Goal: Task Accomplishment & Management: Manage account settings

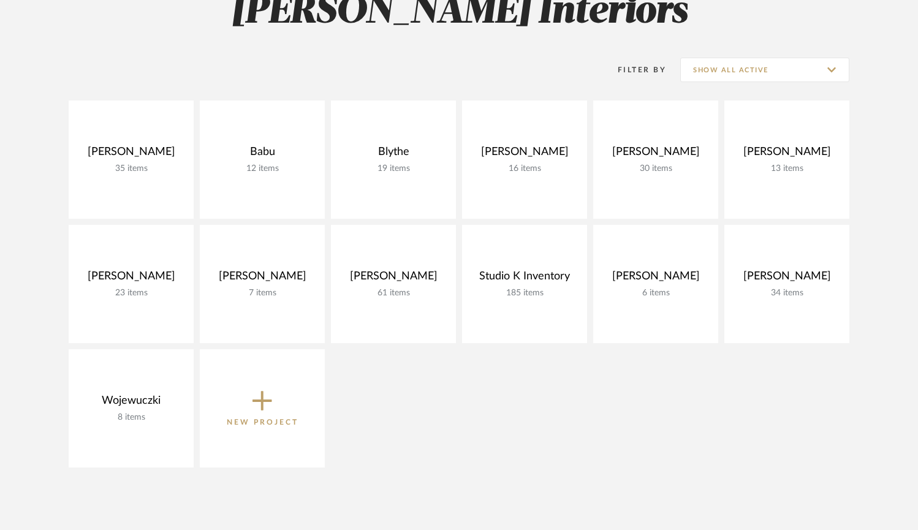
scroll to position [208, 0]
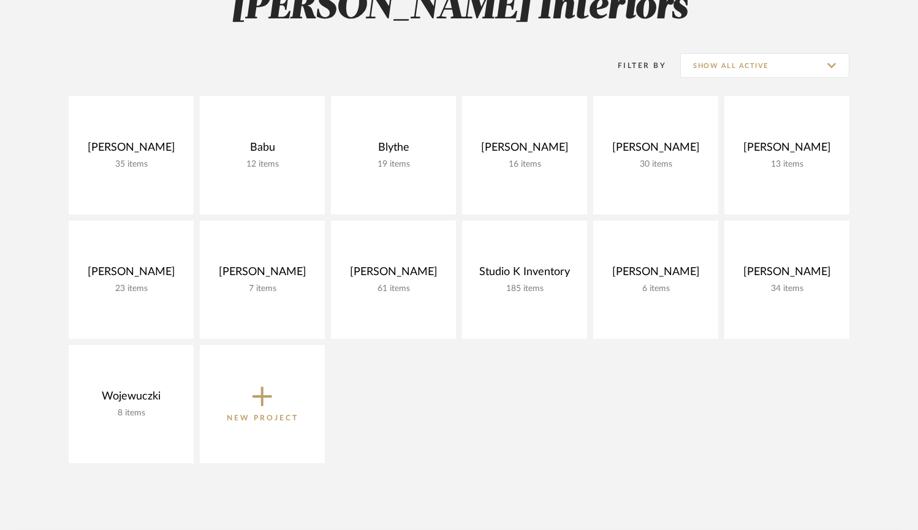
click at [267, 417] on p "New Project" at bounding box center [263, 418] width 72 height 12
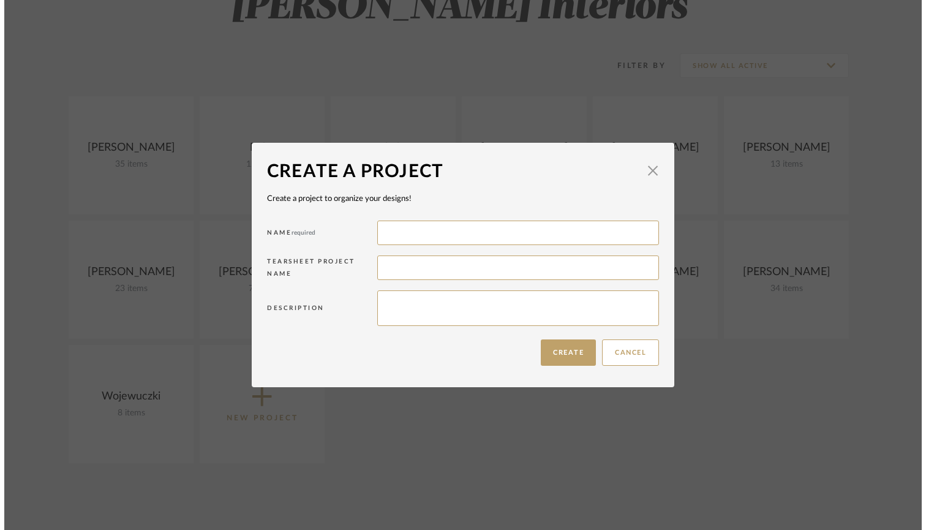
scroll to position [0, 0]
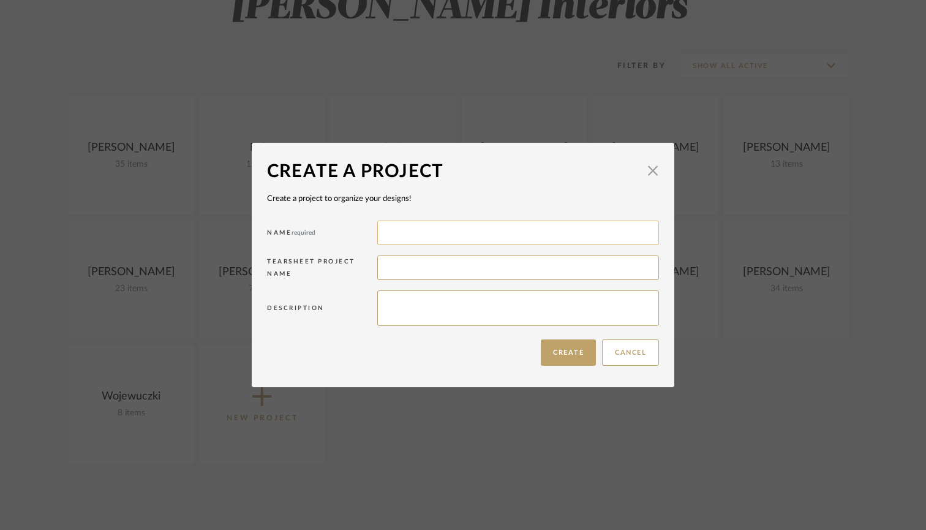
click at [405, 241] on input at bounding box center [518, 233] width 282 height 25
type input "Glenbrook Dodge"
click at [549, 349] on button "Create" at bounding box center [568, 352] width 55 height 26
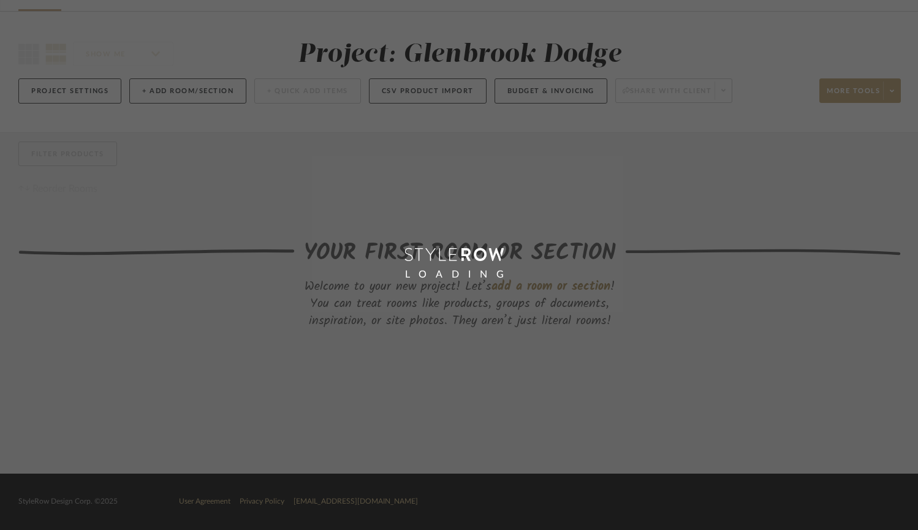
scroll to position [76, 0]
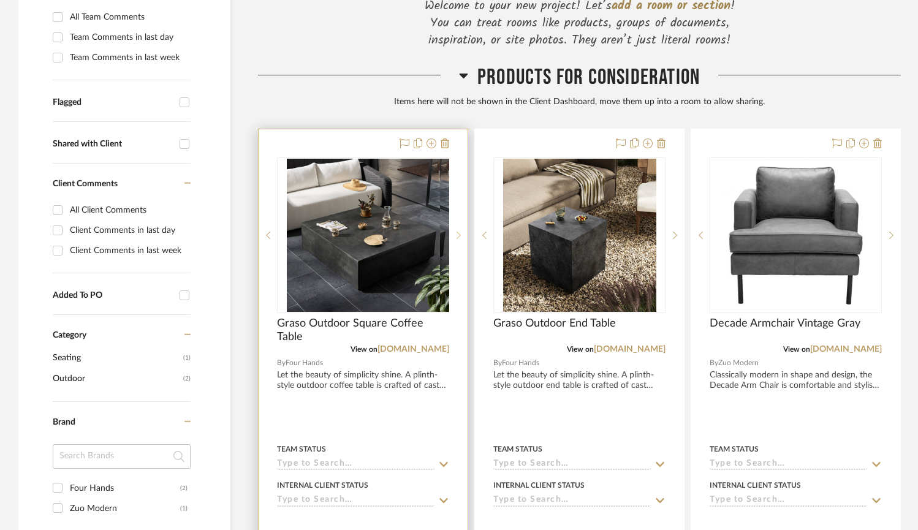
scroll to position [363, 0]
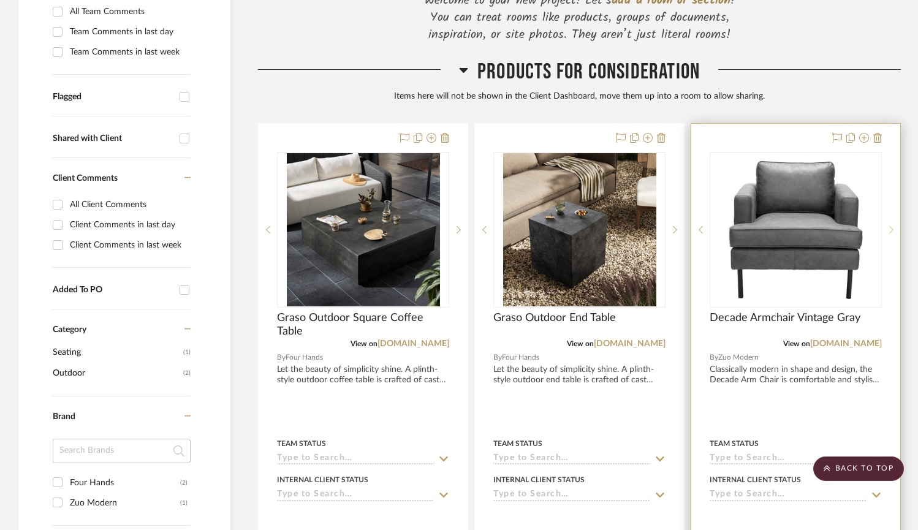
click at [887, 225] on sr-next-btn at bounding box center [891, 229] width 18 height 9
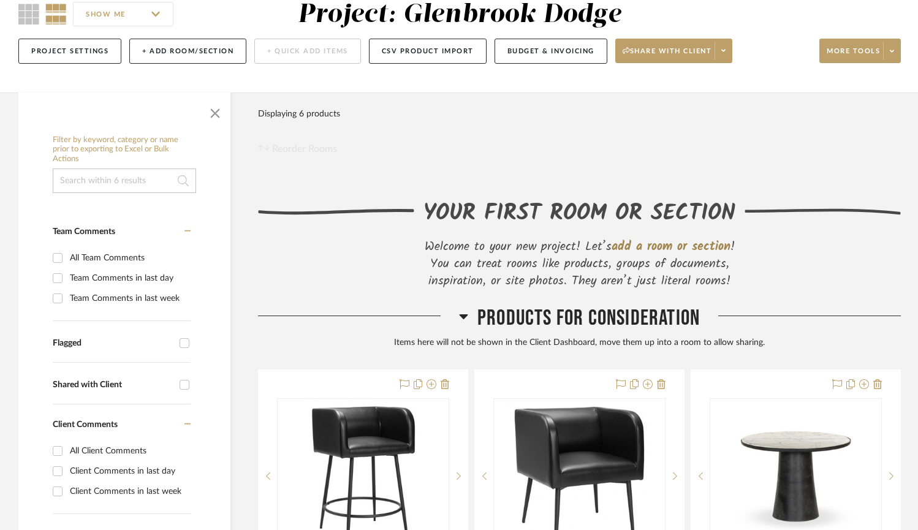
scroll to position [120, 0]
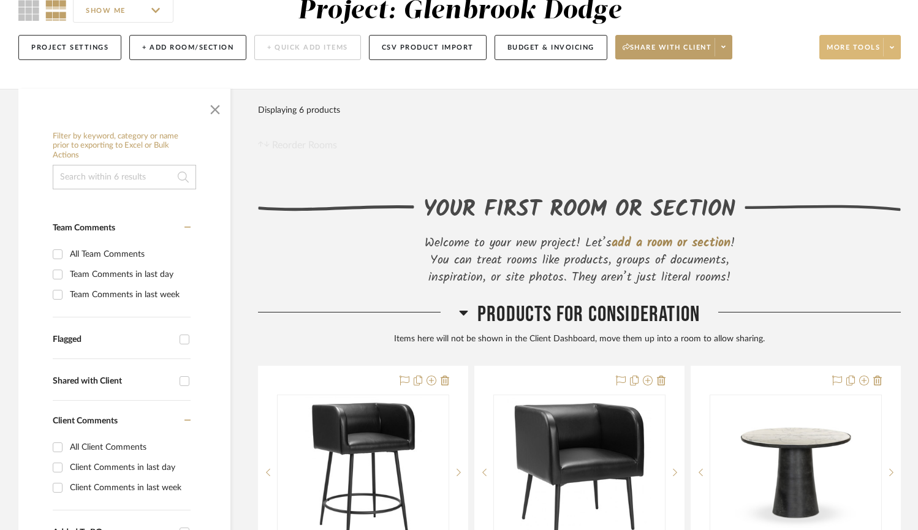
click at [893, 48] on icon at bounding box center [892, 47] width 4 height 7
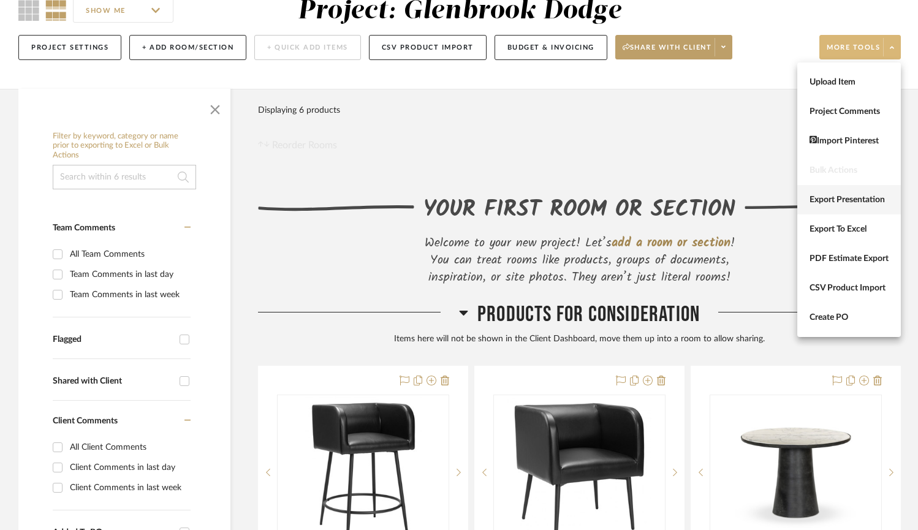
click at [811, 203] on span "Export Presentation" at bounding box center [848, 200] width 79 height 10
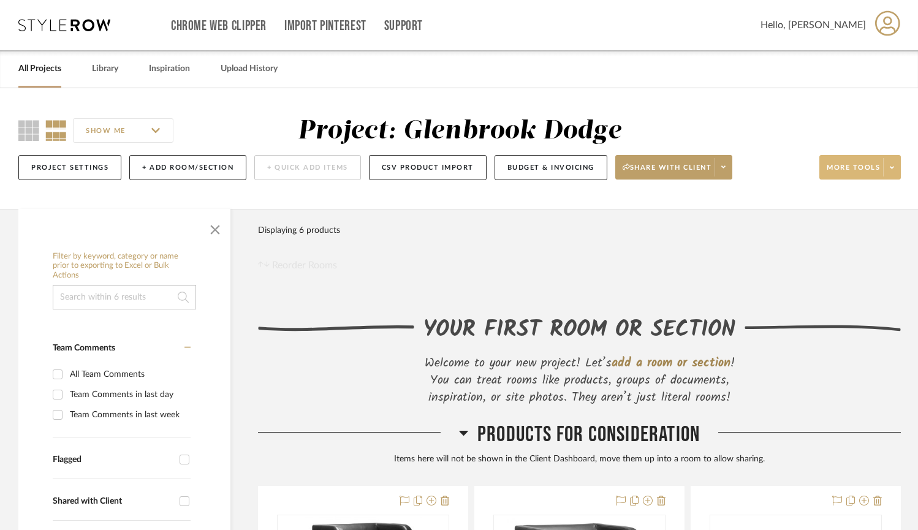
scroll to position [0, 0]
click at [693, 367] on span "add a room or section" at bounding box center [670, 364] width 119 height 20
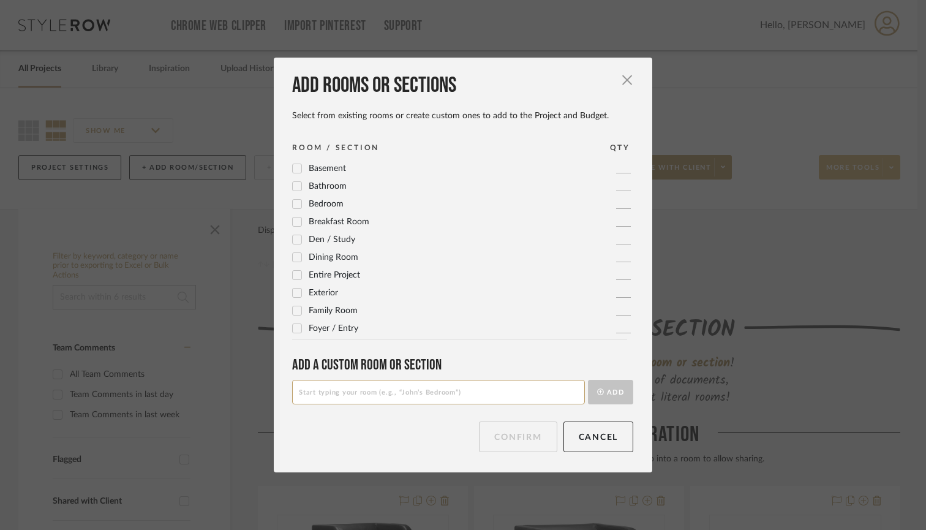
click at [414, 401] on input at bounding box center [438, 392] width 293 height 25
type input "Waiting Room"
click at [605, 391] on button "Add" at bounding box center [610, 392] width 45 height 25
click at [490, 444] on button "Confirm" at bounding box center [518, 437] width 78 height 31
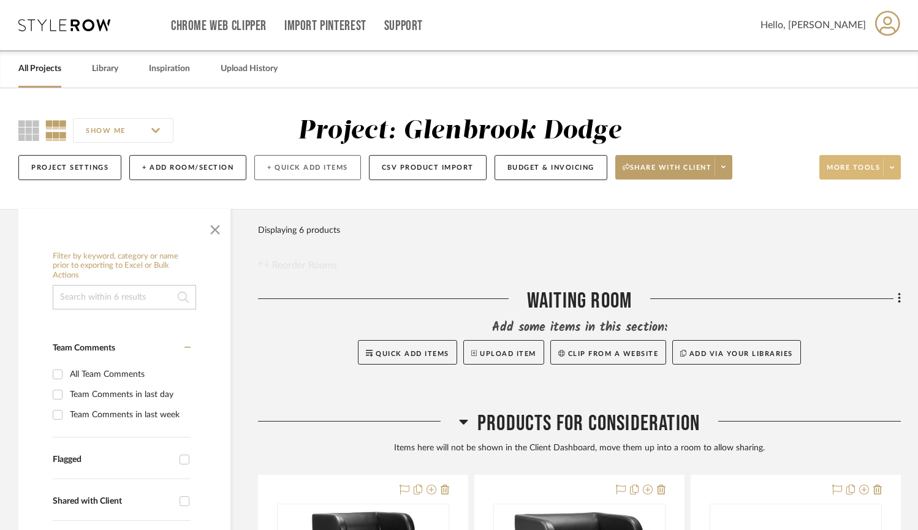
click at [334, 168] on button "+ Quick Add Items" at bounding box center [307, 167] width 107 height 25
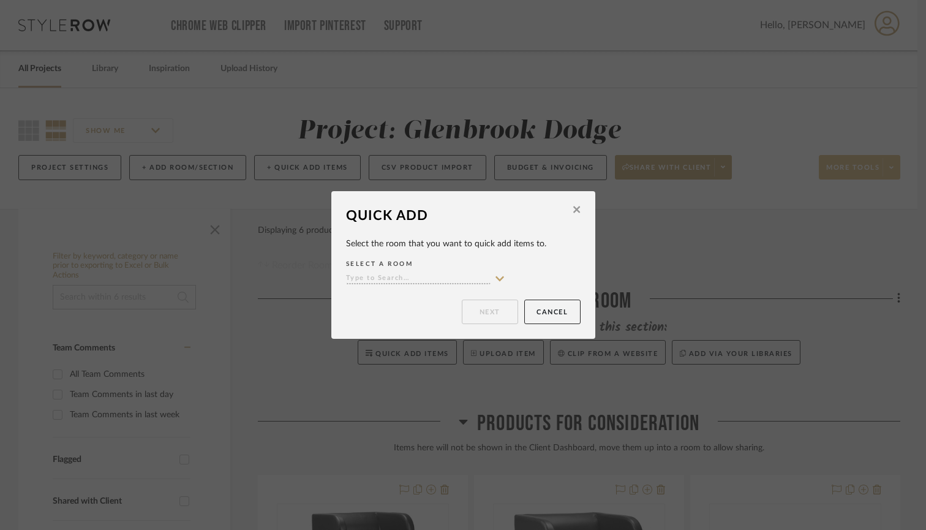
click at [393, 276] on input at bounding box center [418, 279] width 145 height 12
click at [387, 301] on span "Waiting Room" at bounding box center [388, 303] width 66 height 9
type input "Waiting Room"
click at [482, 306] on button "Next" at bounding box center [490, 312] width 56 height 25
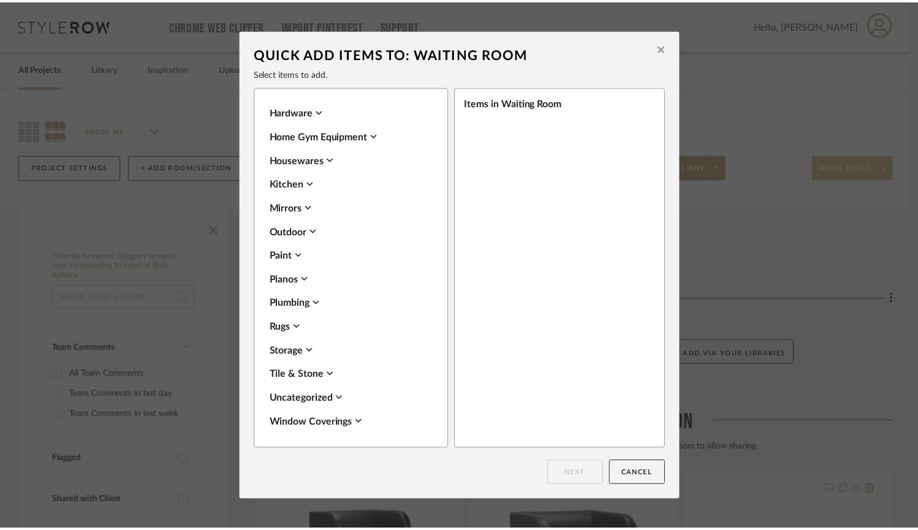
scroll to position [434, 0]
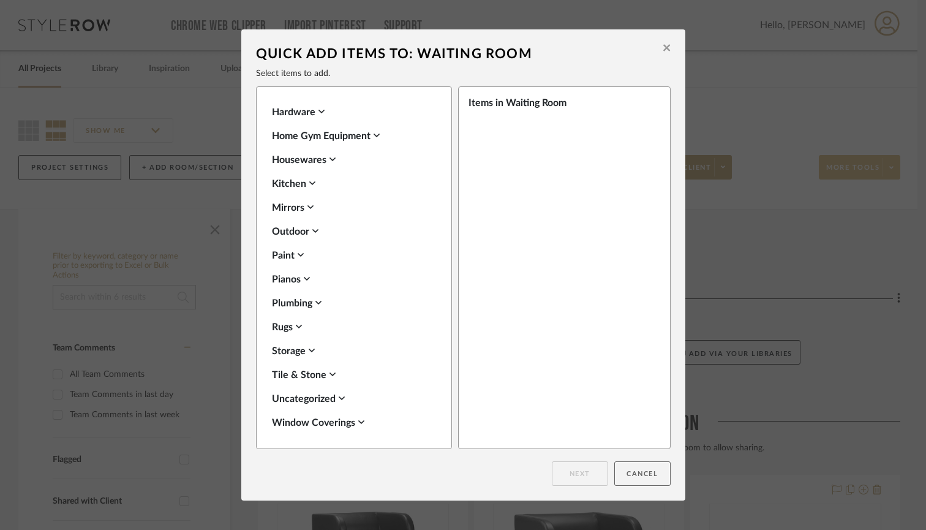
click at [651, 475] on button "Cancel" at bounding box center [643, 473] width 56 height 25
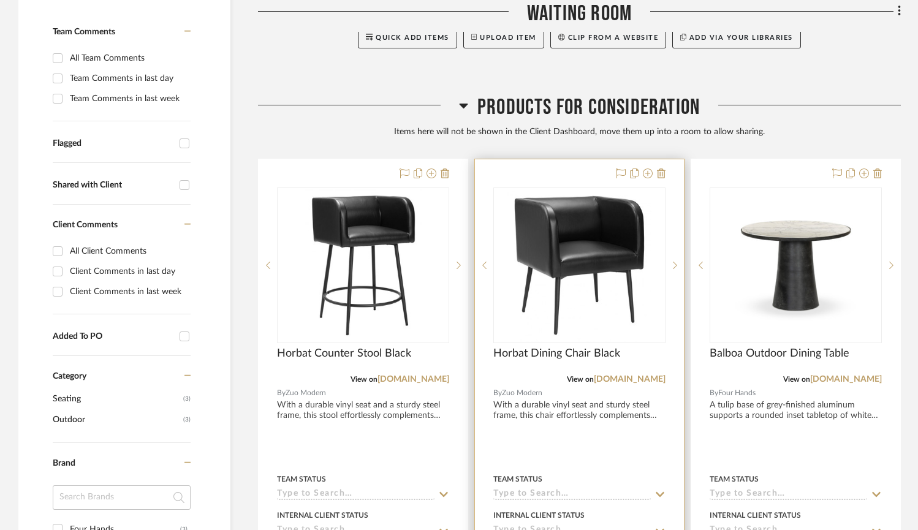
scroll to position [316, 0]
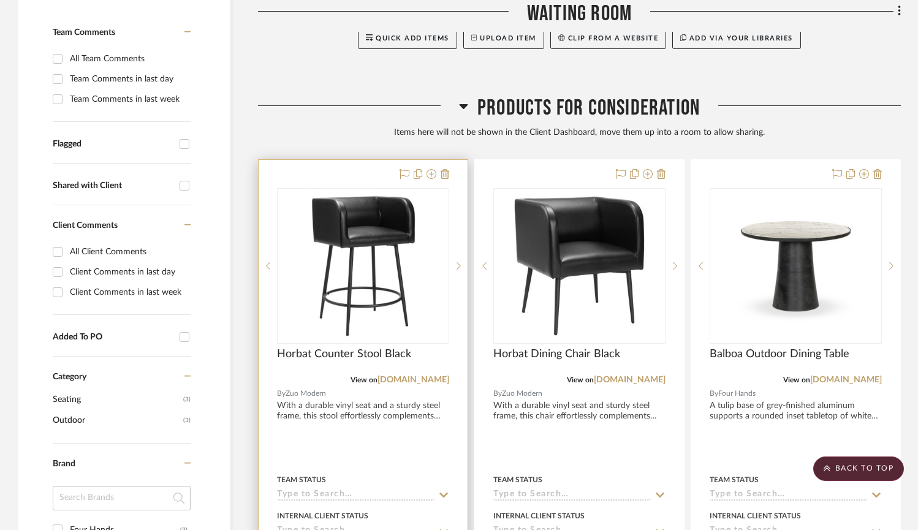
click at [408, 477] on div "Team Status" at bounding box center [363, 479] width 172 height 11
click at [398, 441] on div at bounding box center [363, 384] width 209 height 449
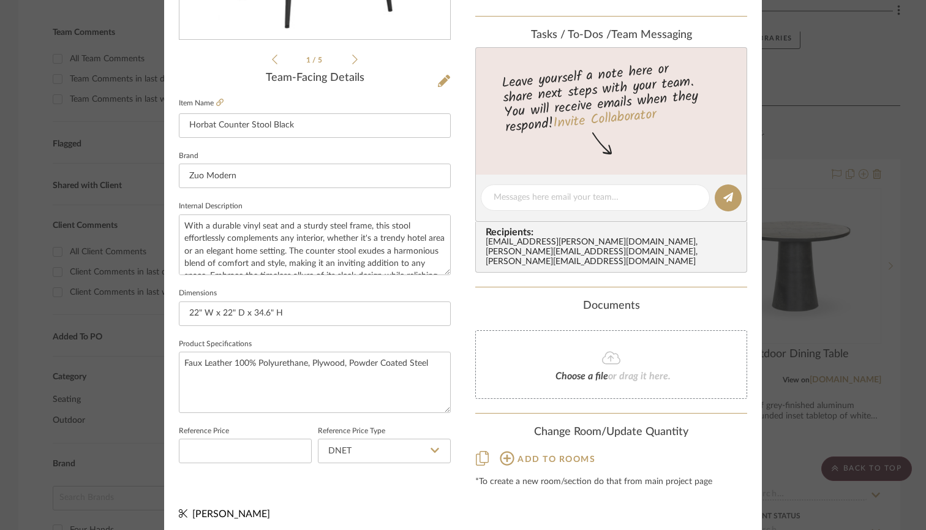
scroll to position [310, 0]
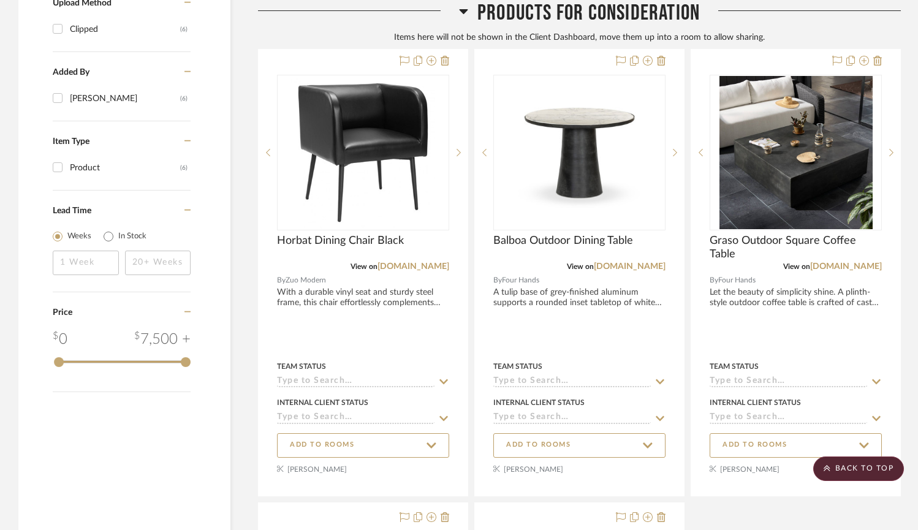
scroll to position [906, 0]
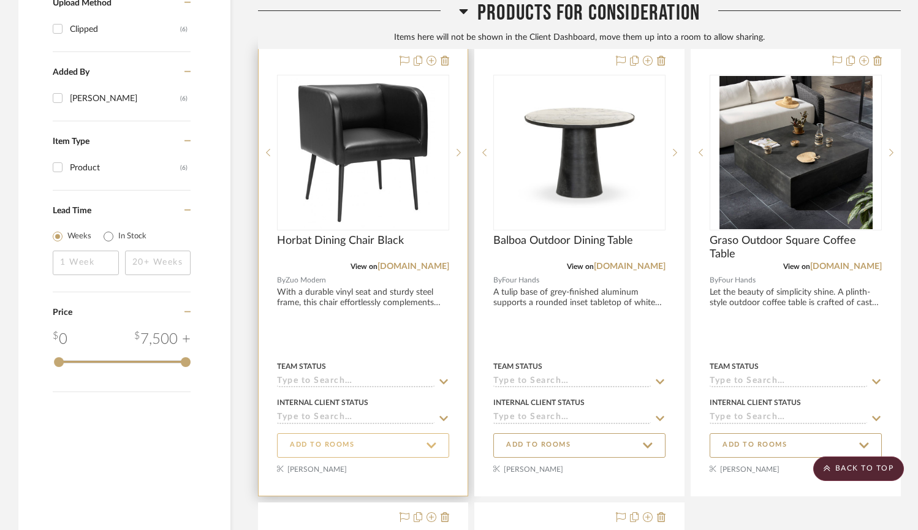
click at [334, 445] on span "ADD TO ROOMS" at bounding box center [322, 445] width 64 height 10
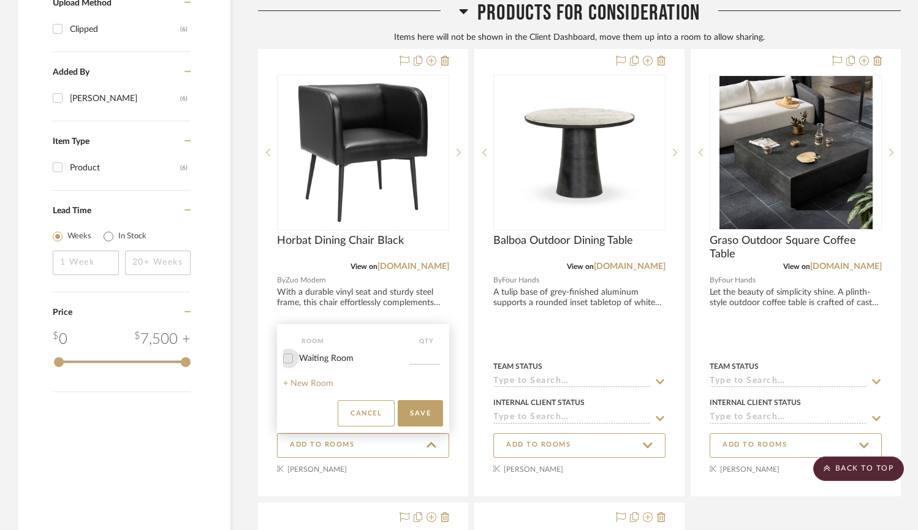
click at [291, 359] on input "Waiting Room" at bounding box center [288, 359] width 20 height 20
checkbox input "true"
type input "1"
click at [428, 416] on button "Save" at bounding box center [420, 413] width 45 height 26
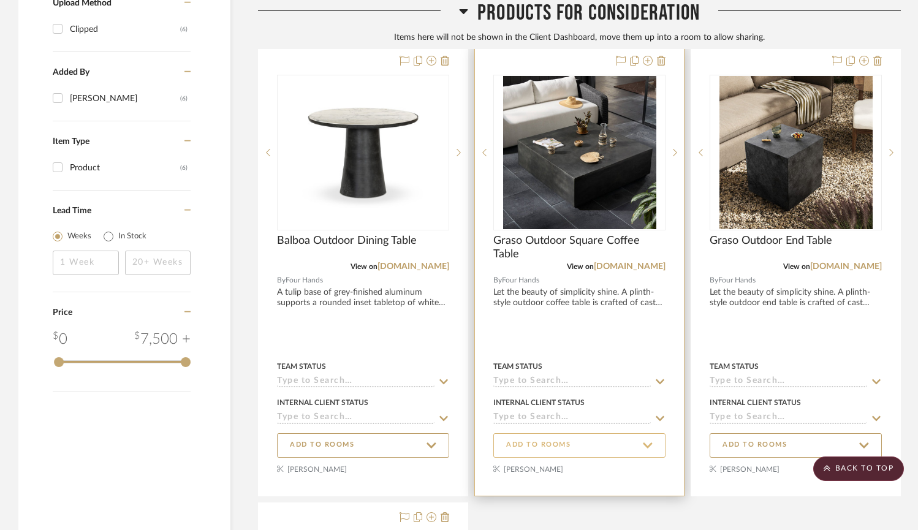
click at [548, 447] on span "ADD TO ROOMS" at bounding box center [538, 445] width 64 height 10
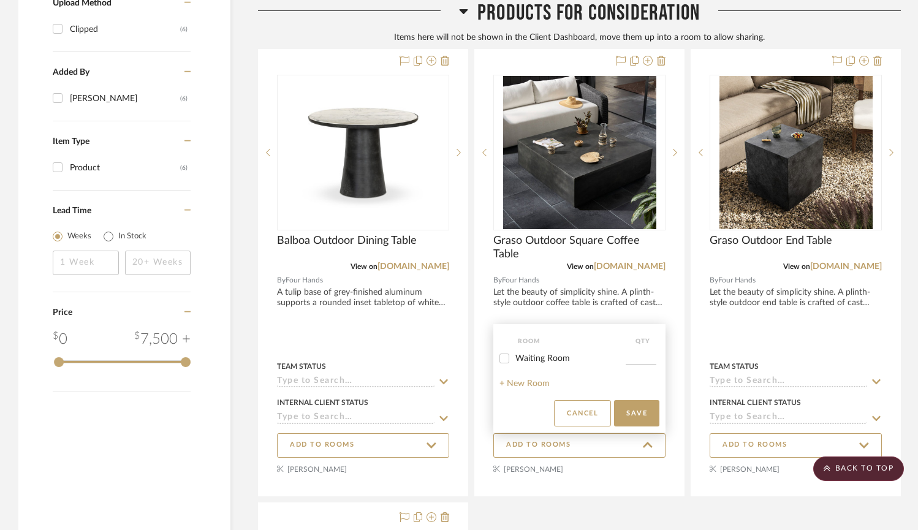
click at [501, 360] on input "Waiting Room" at bounding box center [504, 359] width 20 height 20
checkbox input "true"
type input "1"
click at [646, 416] on button "Save" at bounding box center [636, 413] width 45 height 26
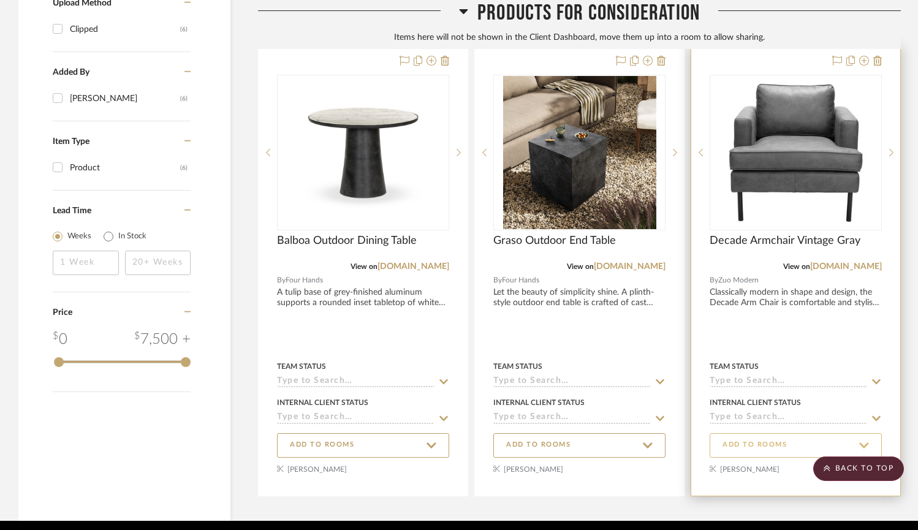
click at [744, 449] on span "ADD TO ROOMS" at bounding box center [754, 445] width 64 height 10
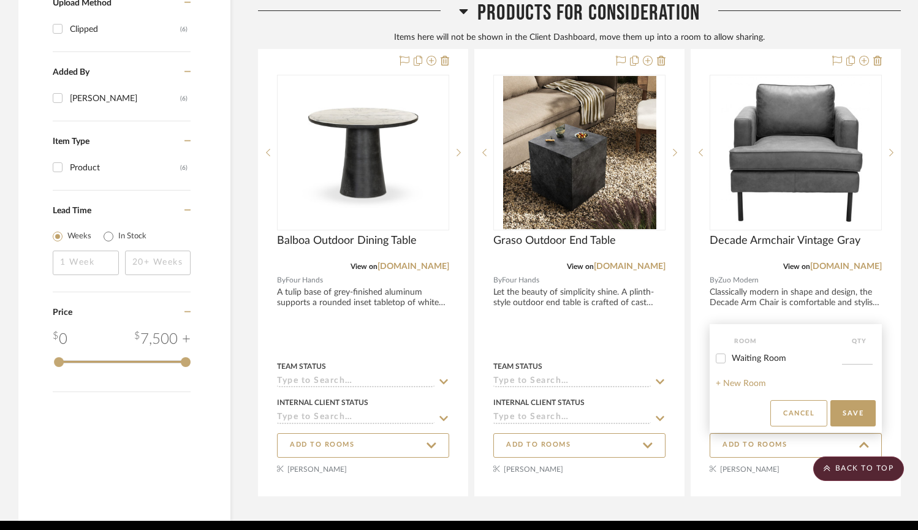
click at [719, 357] on input "Waiting Room" at bounding box center [721, 359] width 20 height 20
checkbox input "true"
type input "1"
click at [864, 354] on input "1" at bounding box center [857, 358] width 31 height 12
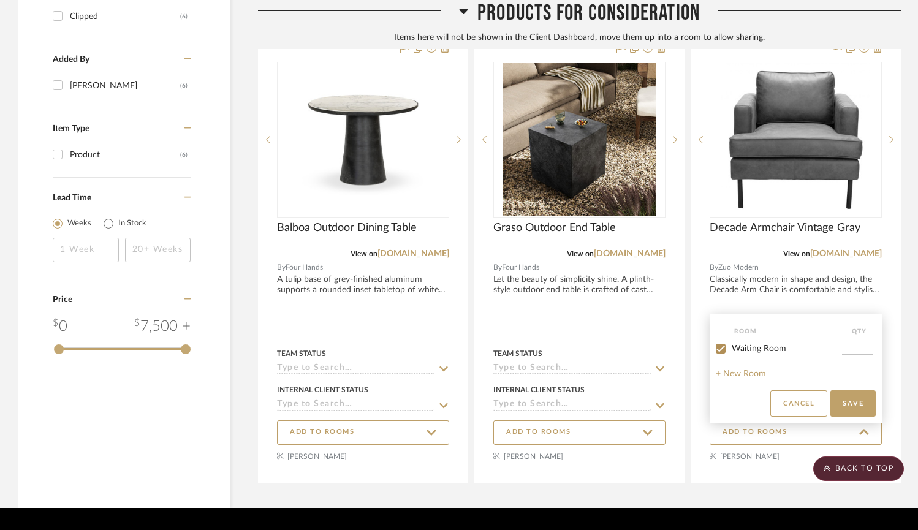
scroll to position [927, 0]
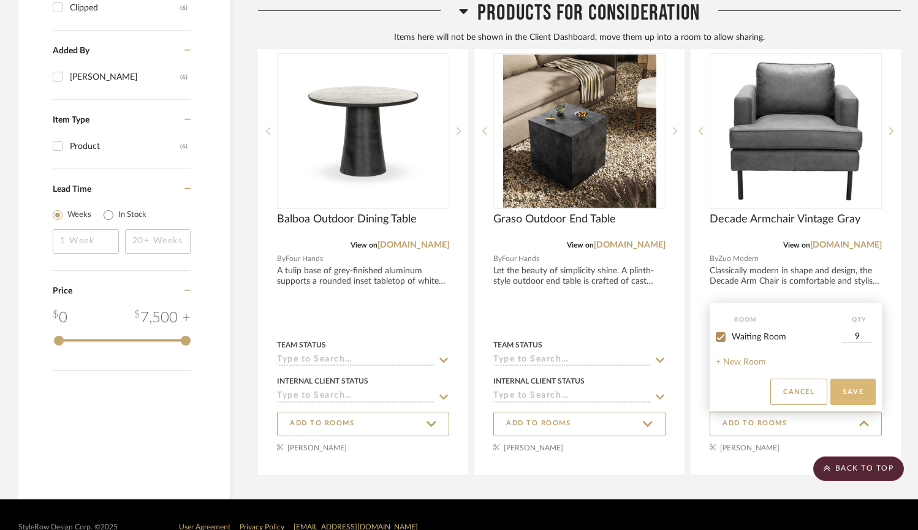
type input "9"
click at [853, 395] on button "Save" at bounding box center [852, 392] width 45 height 26
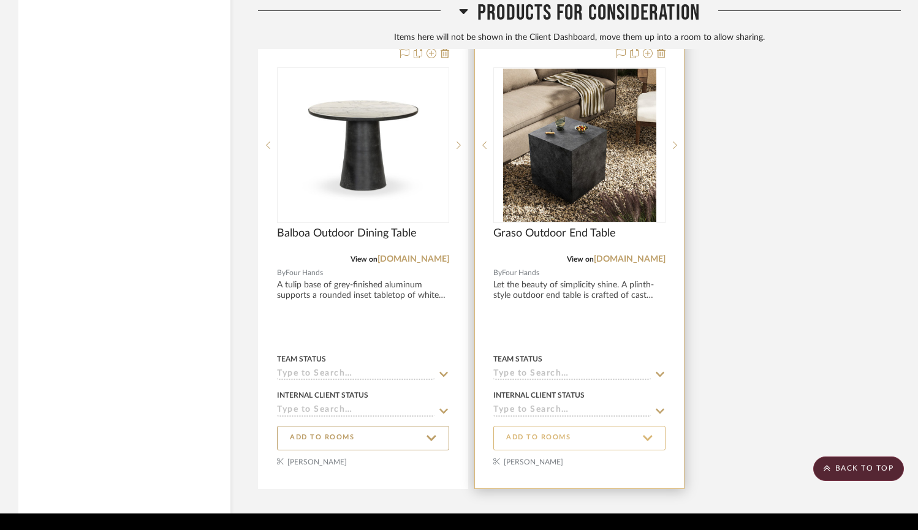
scroll to position [1490, 0]
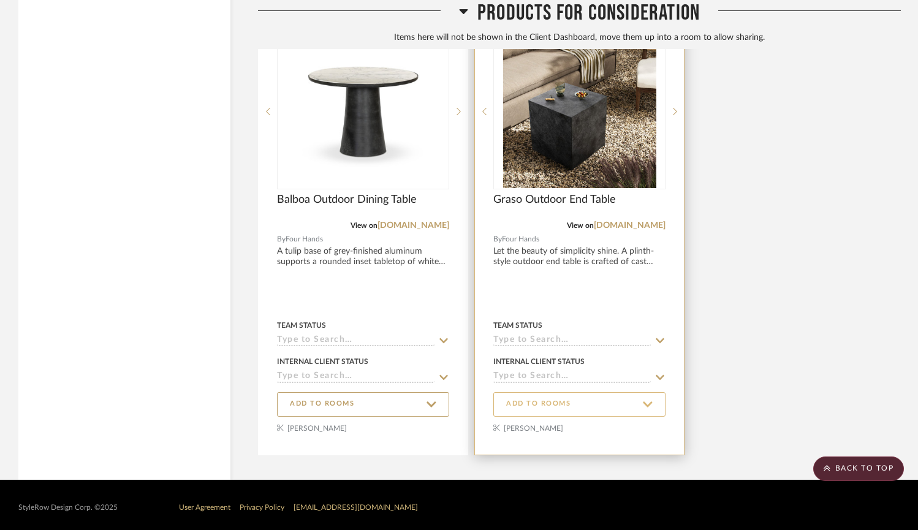
click at [630, 403] on span "ADD TO ROOMS" at bounding box center [579, 404] width 146 height 17
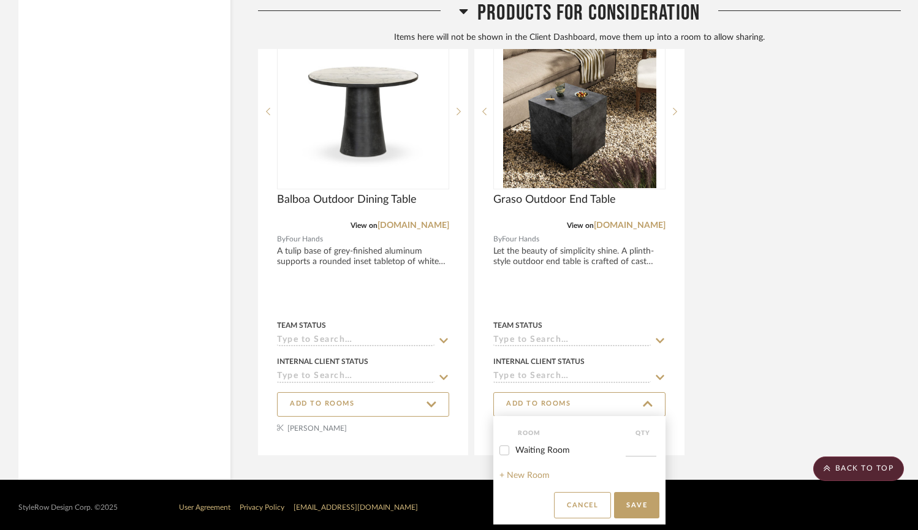
click at [508, 450] on input "Waiting Room" at bounding box center [504, 451] width 20 height 20
checkbox input "true"
type input "1"
click at [636, 447] on input "1" at bounding box center [641, 450] width 31 height 12
type input "2"
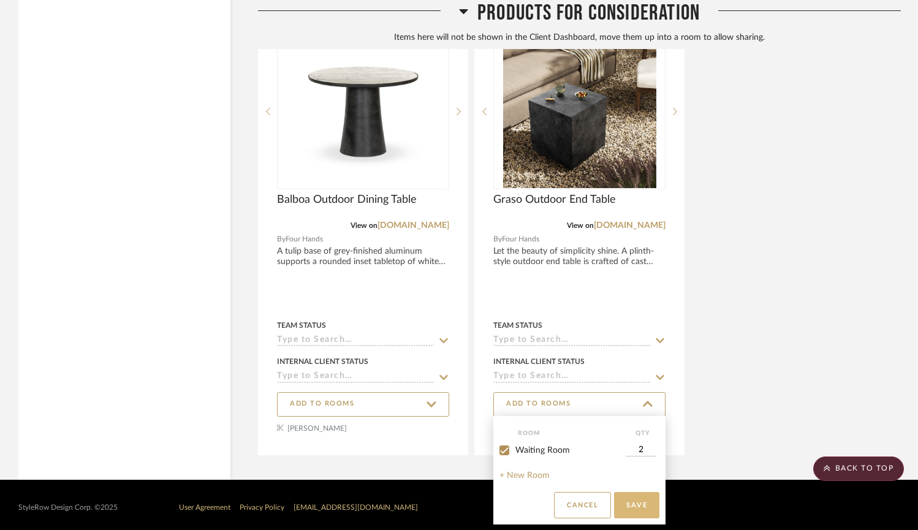
click at [644, 505] on button "Save" at bounding box center [636, 505] width 45 height 26
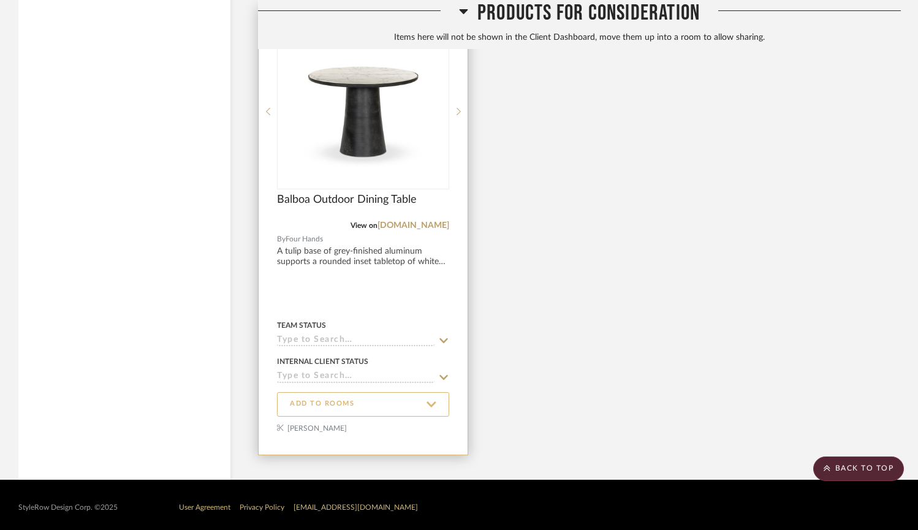
click at [424, 401] on span "ADD TO ROOMS" at bounding box center [363, 404] width 146 height 17
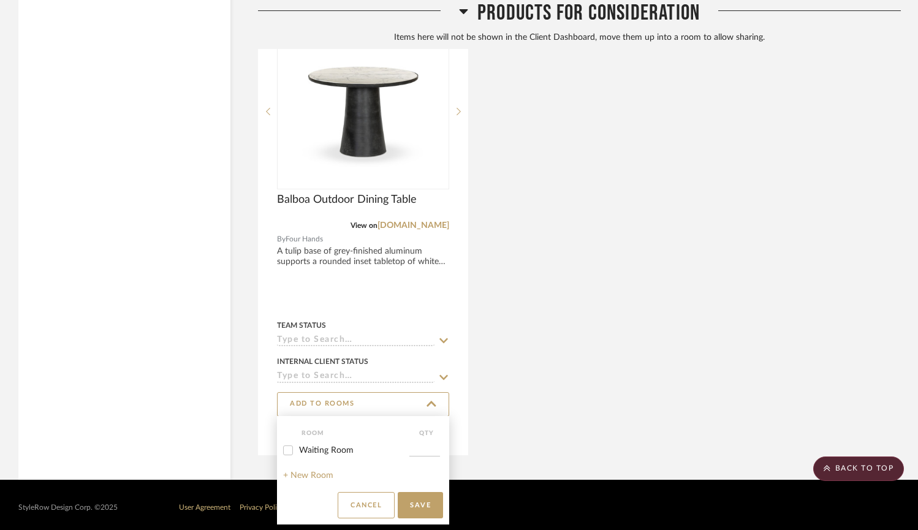
click at [423, 452] on input at bounding box center [424, 450] width 31 height 12
type input "2"
click at [286, 453] on input "Waiting Room" at bounding box center [288, 451] width 20 height 20
checkbox input "true"
click at [438, 503] on button "Save" at bounding box center [420, 505] width 45 height 26
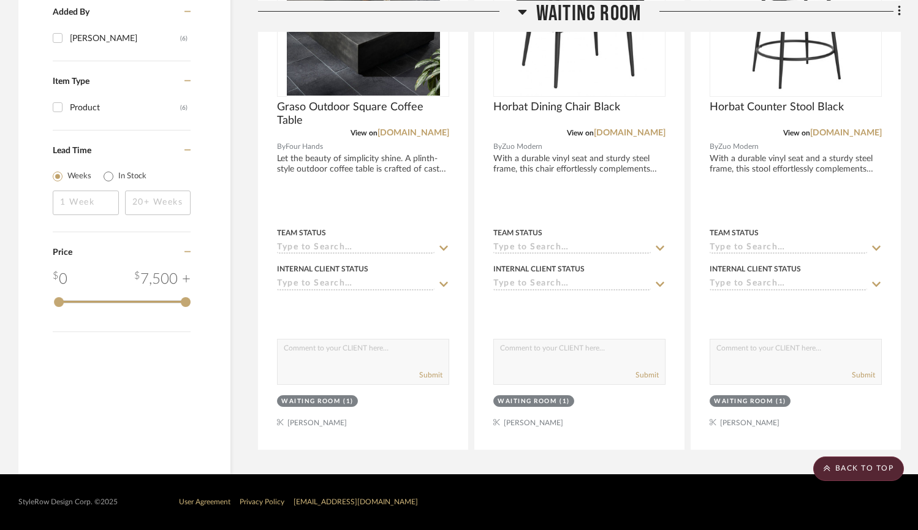
click at [416, 512] on div "StyleRow Design Corp. ©2025 User Agreement Privacy Policy support@stylerow.com" at bounding box center [459, 502] width 918 height 56
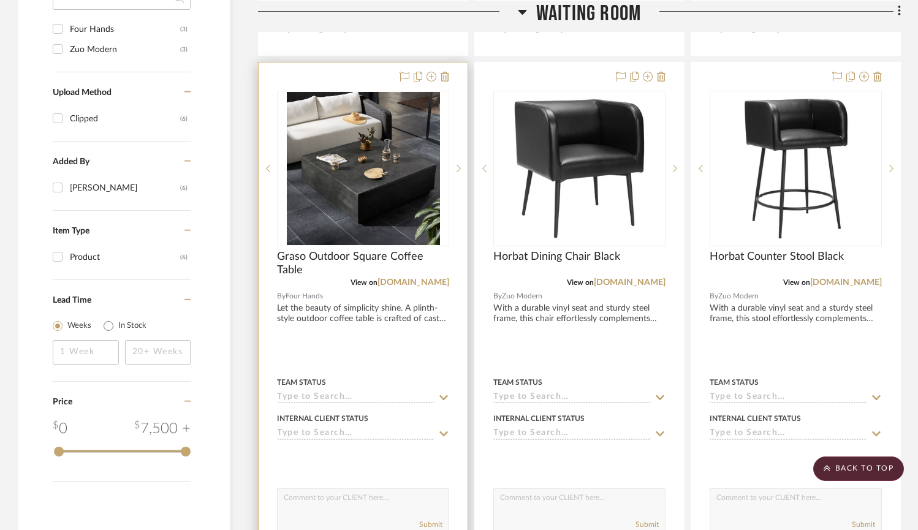
scroll to position [925, 0]
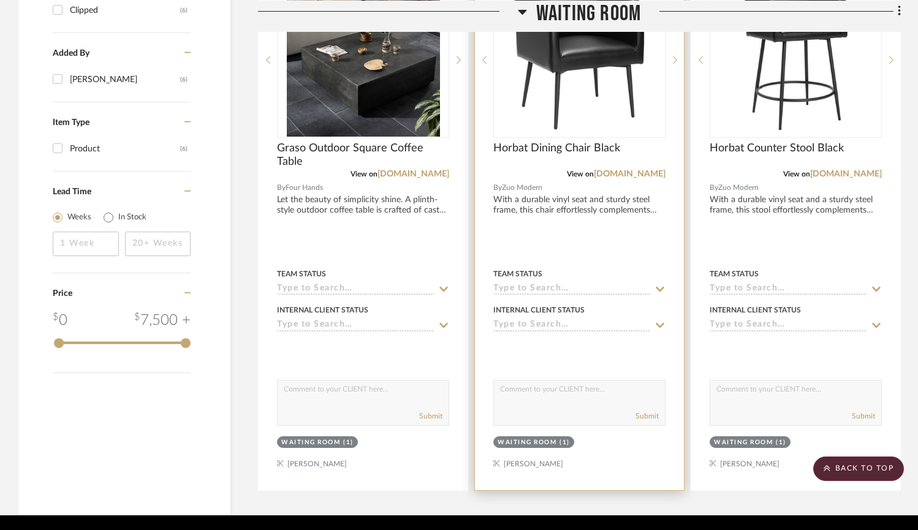
click at [596, 362] on div at bounding box center [579, 350] width 172 height 25
click at [584, 248] on div at bounding box center [579, 222] width 209 height 536
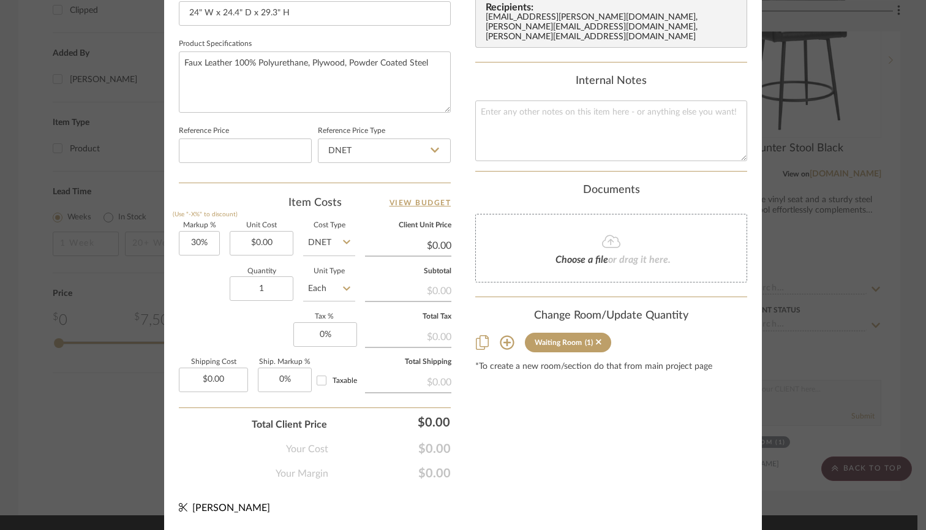
scroll to position [610, 0]
click at [263, 286] on input "1" at bounding box center [262, 289] width 64 height 25
type input "8"
type input "0"
click at [336, 335] on input "0" at bounding box center [325, 335] width 64 height 25
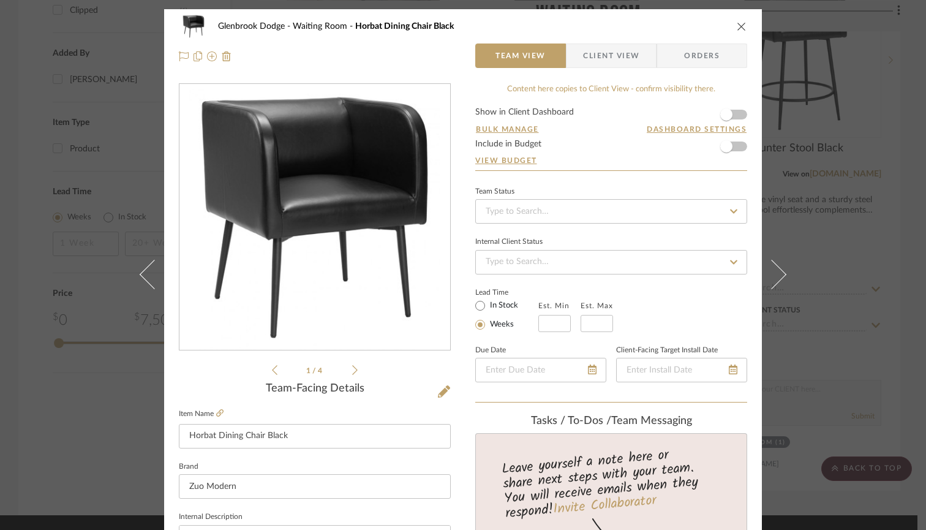
scroll to position [0, 0]
type input "0%"
click at [738, 25] on icon "close" at bounding box center [742, 26] width 10 height 10
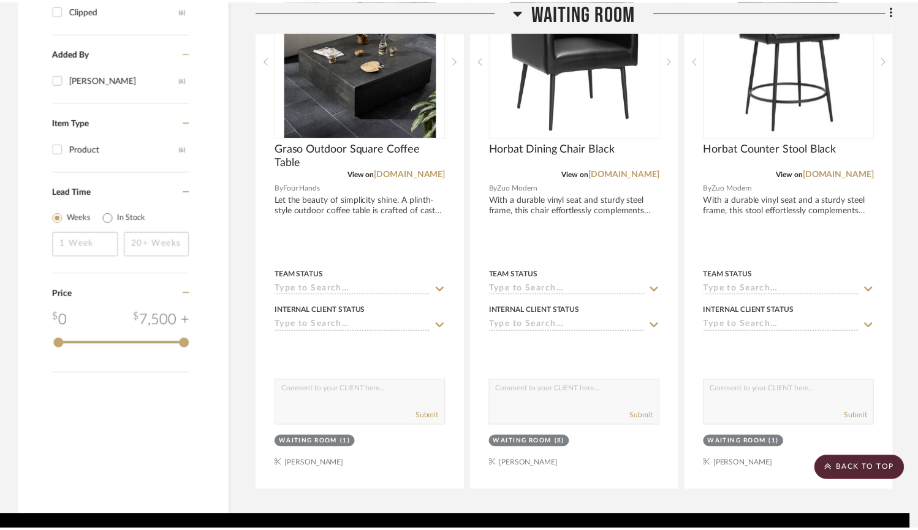
scroll to position [925, 0]
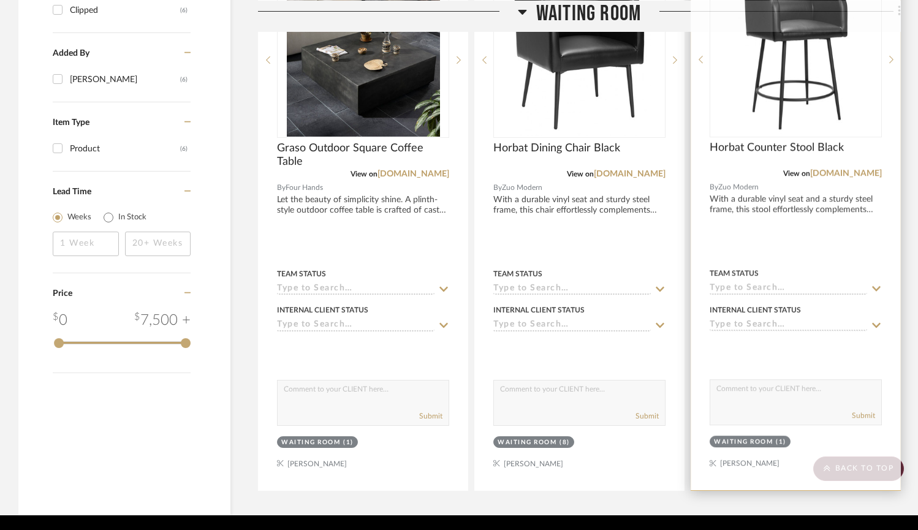
click at [778, 86] on img "0" at bounding box center [796, 59] width 116 height 153
click at [758, 238] on div at bounding box center [795, 222] width 209 height 536
click at [756, 241] on div at bounding box center [795, 222] width 209 height 536
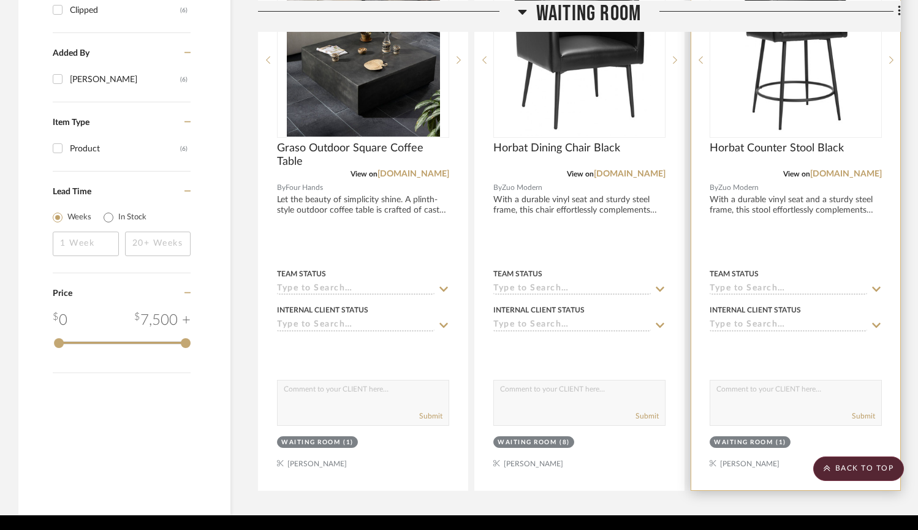
click at [723, 239] on div at bounding box center [795, 222] width 209 height 536
click at [735, 442] on div "Waiting Room" at bounding box center [743, 442] width 59 height 9
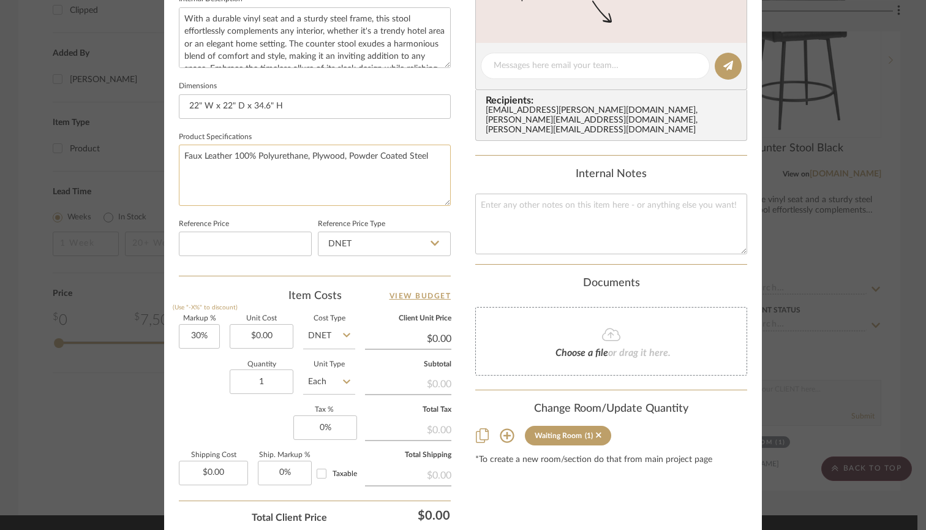
scroll to position [521, 0]
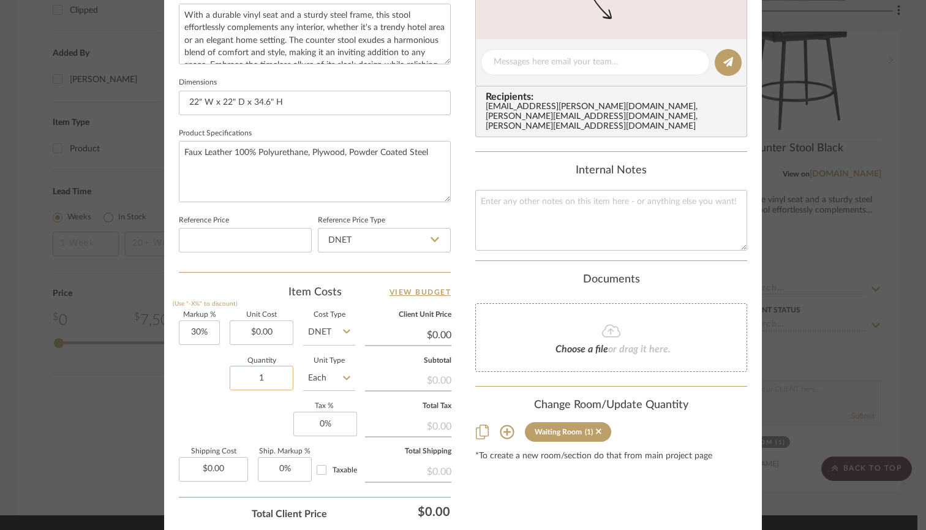
click at [261, 370] on input "1" at bounding box center [262, 378] width 64 height 25
type input "8"
type input "0.00"
click at [278, 325] on input "0.00" at bounding box center [262, 332] width 64 height 25
type input "$0.00"
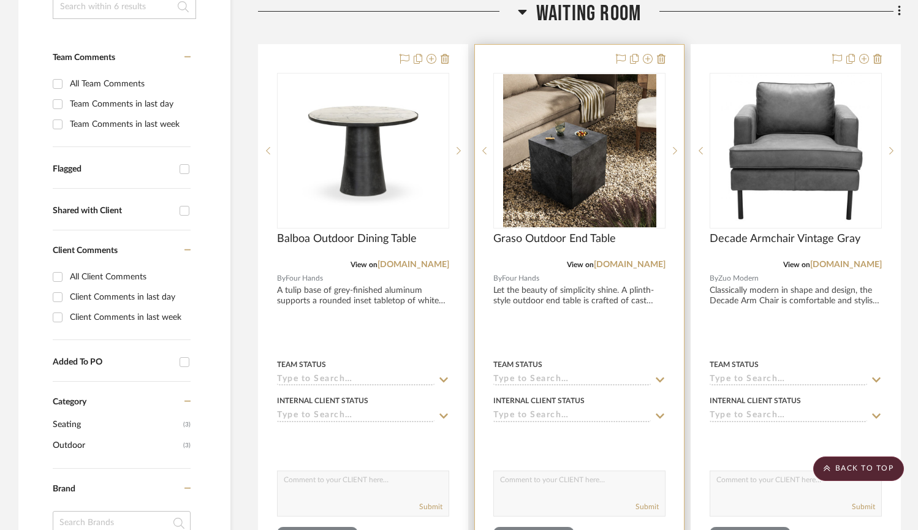
scroll to position [292, 0]
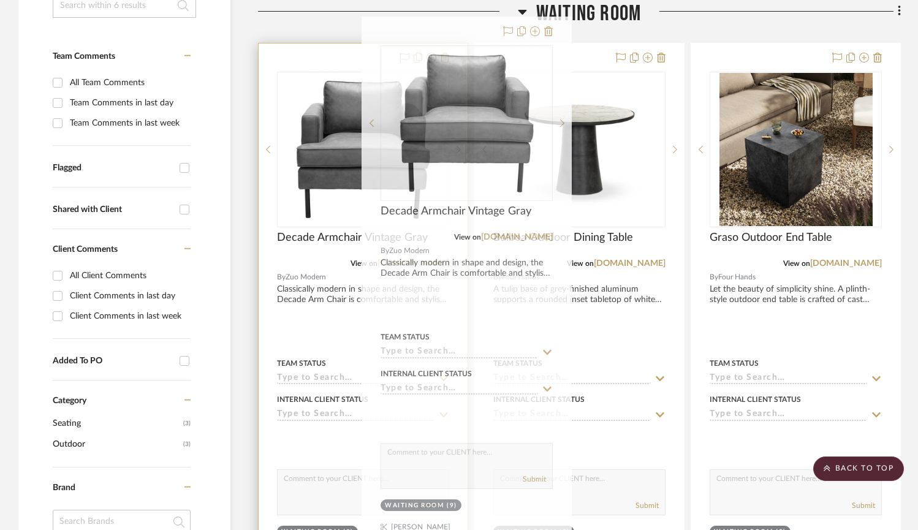
drag, startPoint x: 738, startPoint y: 346, endPoint x: 409, endPoint y: 320, distance: 330.0
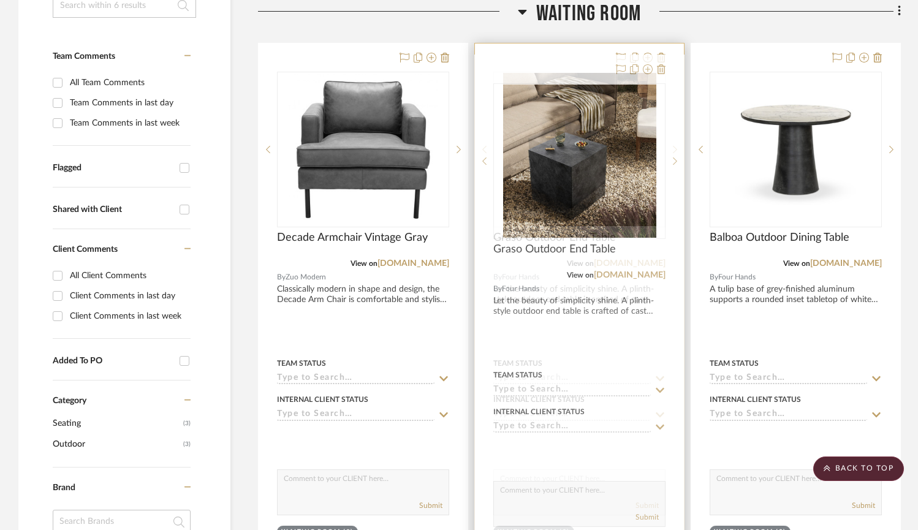
drag, startPoint x: 789, startPoint y: 327, endPoint x: 569, endPoint y: 339, distance: 219.7
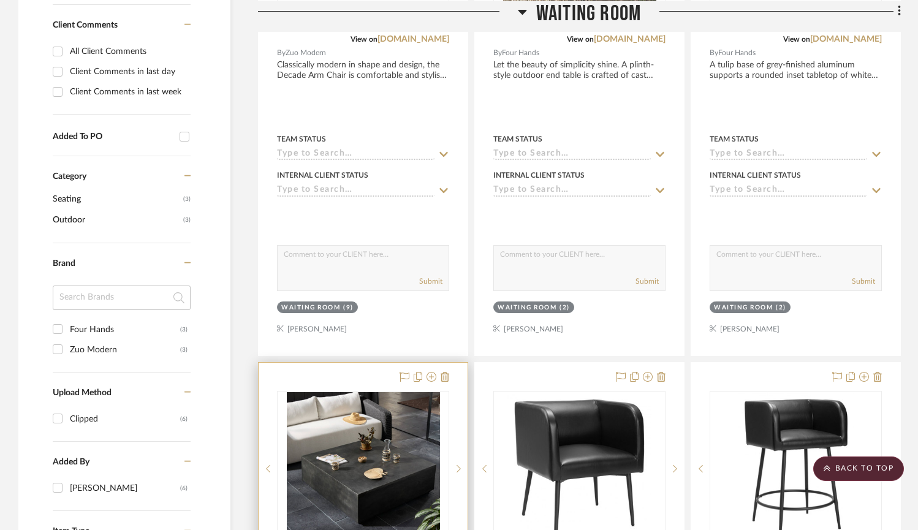
scroll to position [518, 0]
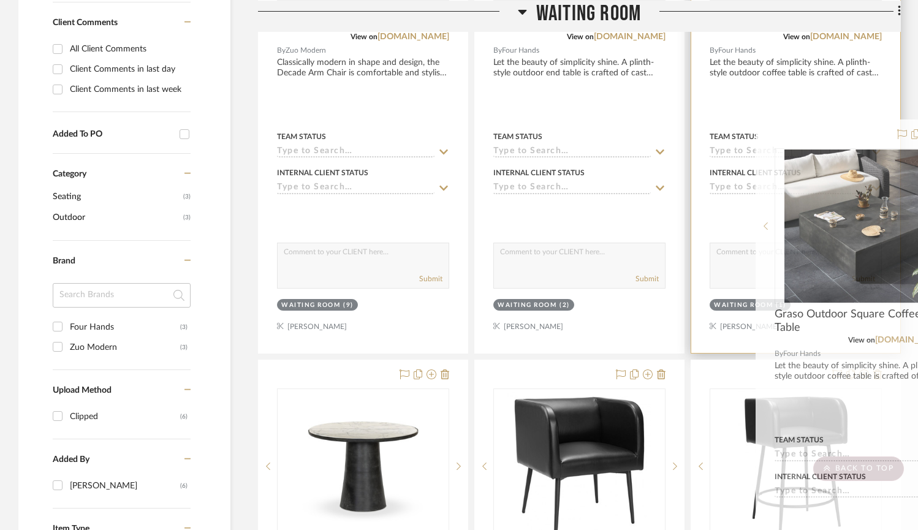
drag, startPoint x: 302, startPoint y: 382, endPoint x: 799, endPoint y: 140, distance: 552.7
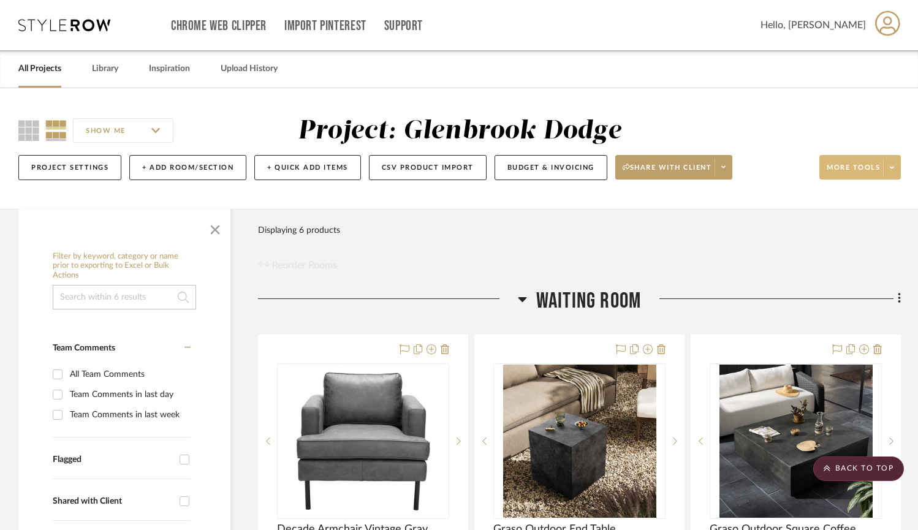
scroll to position [0, 0]
click at [894, 167] on span at bounding box center [891, 167] width 17 height 18
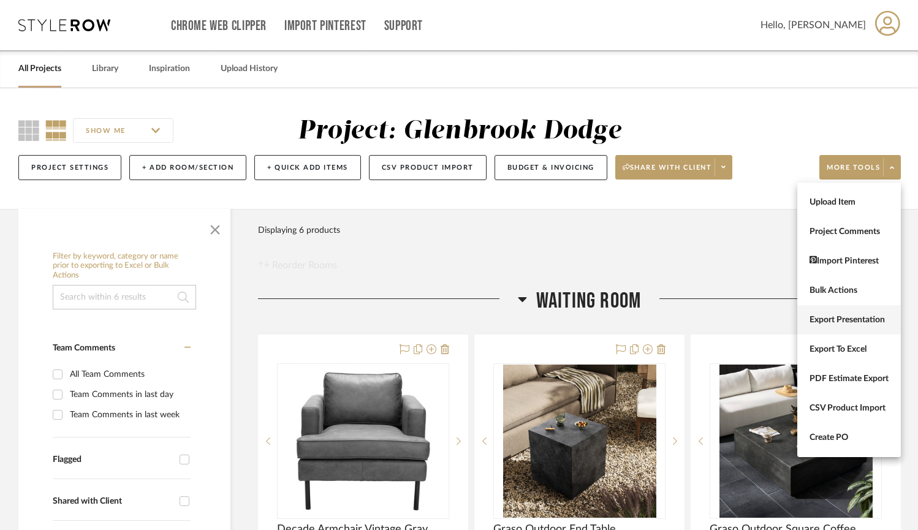
click at [847, 322] on span "Export Presentation" at bounding box center [848, 320] width 79 height 10
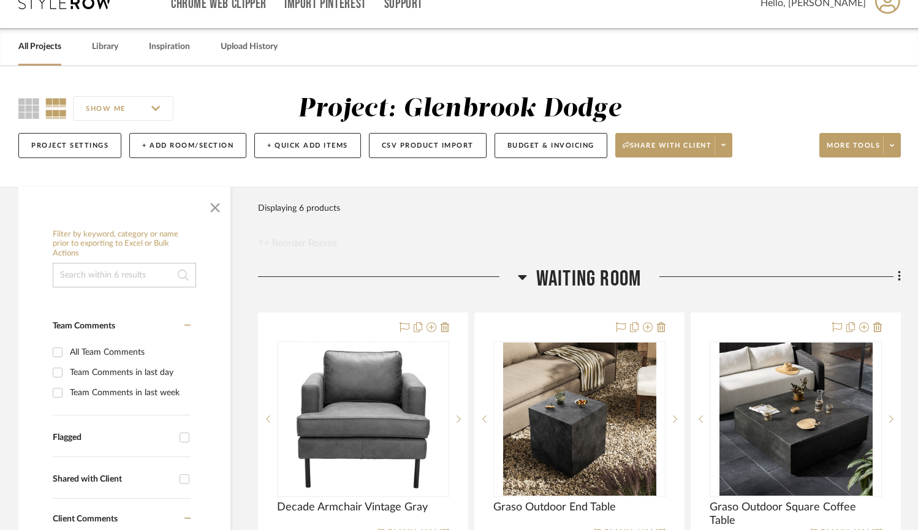
scroll to position [29, 0]
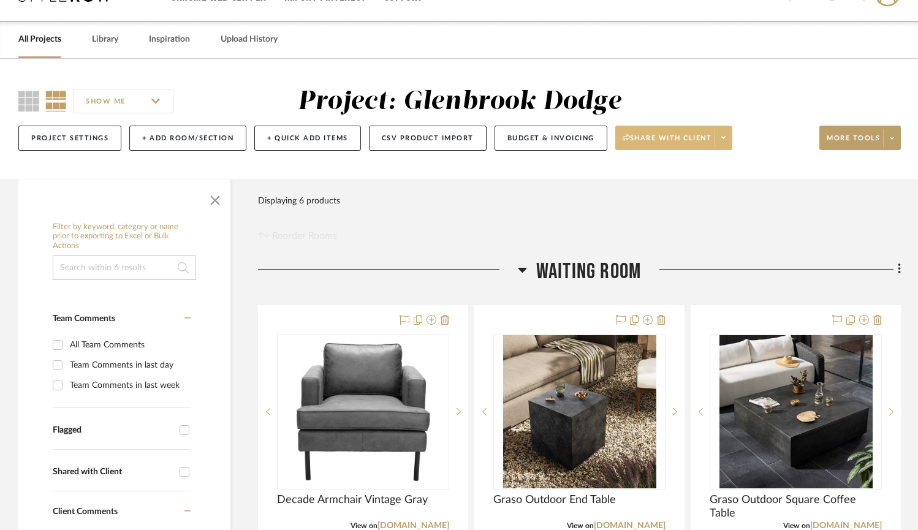
click at [725, 140] on icon at bounding box center [723, 137] width 4 height 7
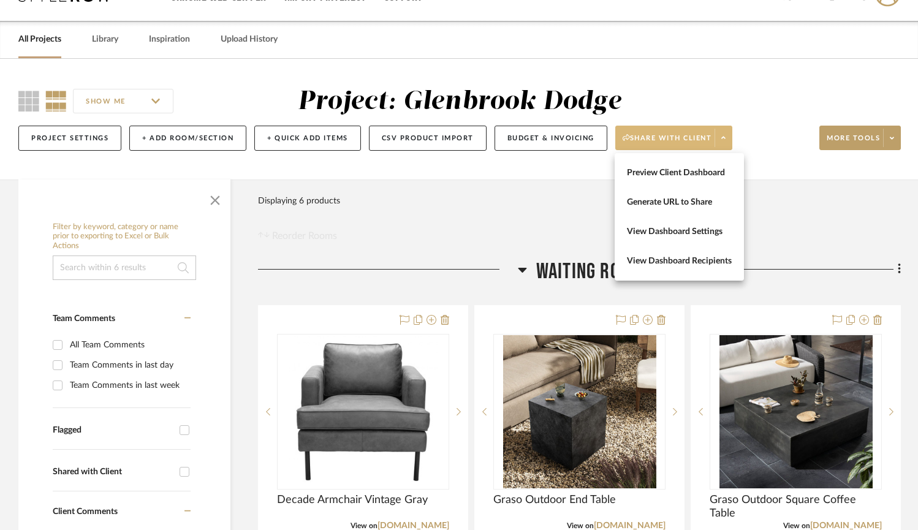
click at [825, 213] on div at bounding box center [459, 265] width 918 height 530
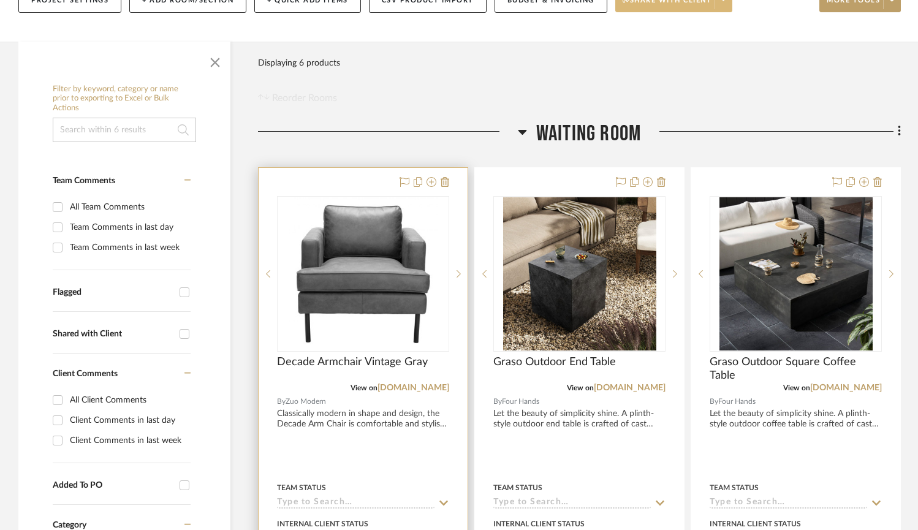
scroll to position [165, 0]
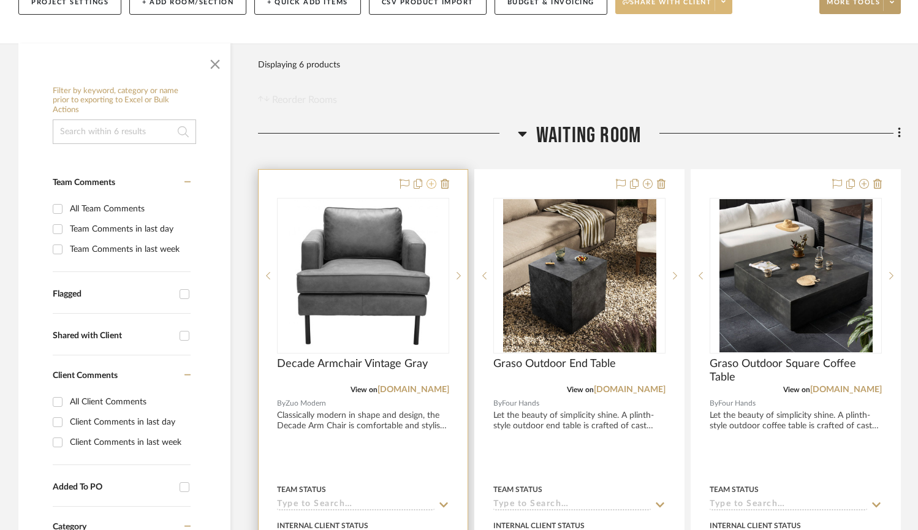
click at [430, 182] on icon at bounding box center [431, 184] width 10 height 10
click at [432, 186] on icon at bounding box center [431, 184] width 10 height 10
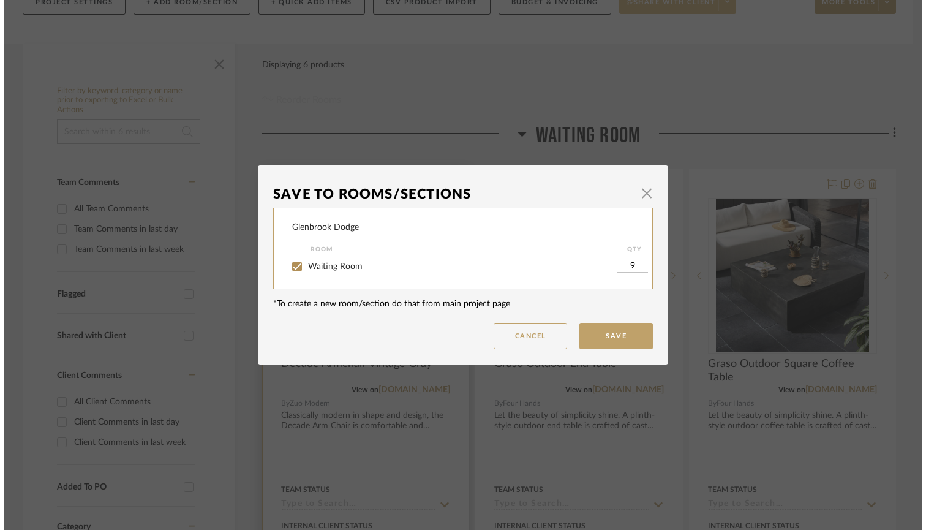
scroll to position [0, 0]
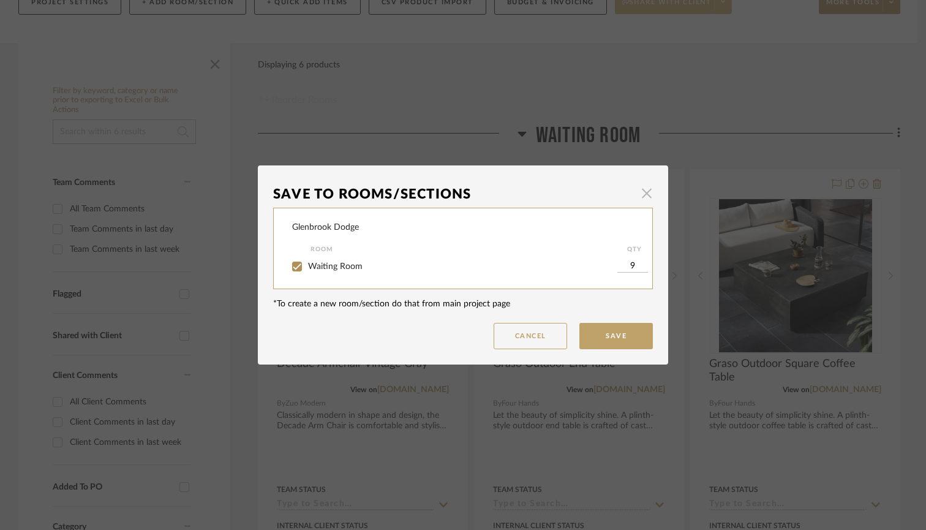
click at [647, 190] on span "button" at bounding box center [647, 193] width 25 height 25
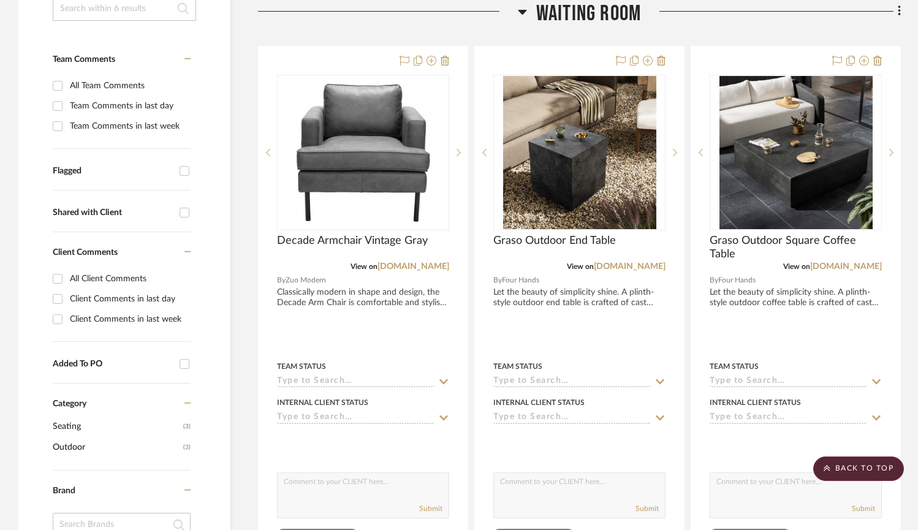
scroll to position [289, 0]
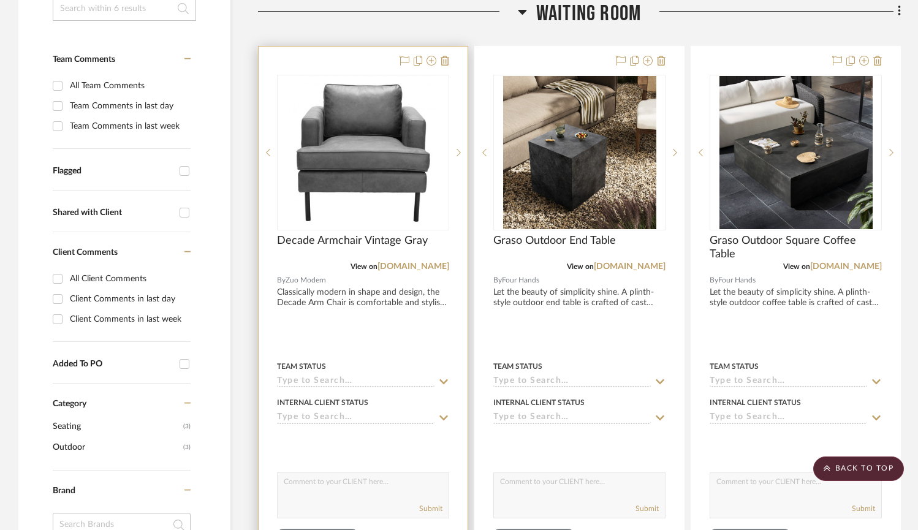
click at [388, 346] on div at bounding box center [363, 315] width 209 height 536
click at [388, 199] on img "0" at bounding box center [363, 152] width 148 height 153
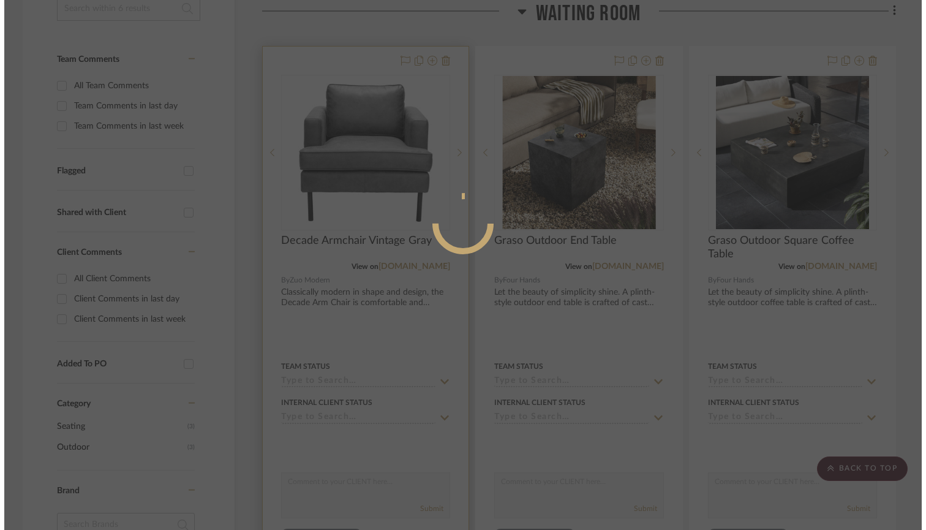
scroll to position [0, 0]
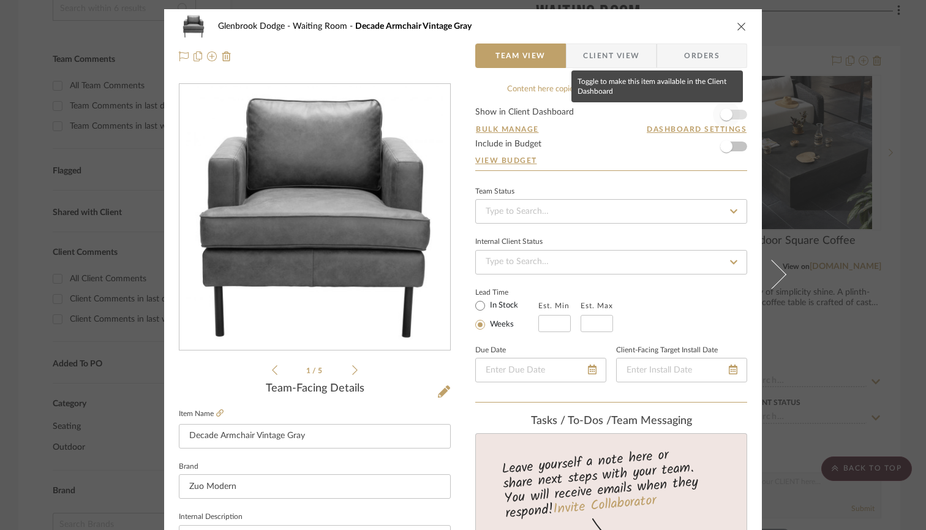
click at [721, 116] on span "button" at bounding box center [727, 114] width 12 height 12
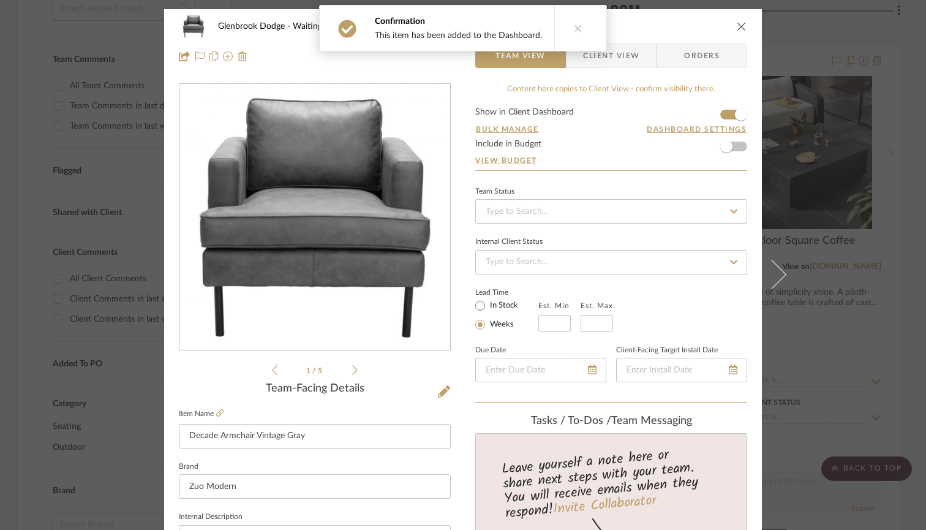
click at [737, 21] on icon "close" at bounding box center [742, 26] width 10 height 10
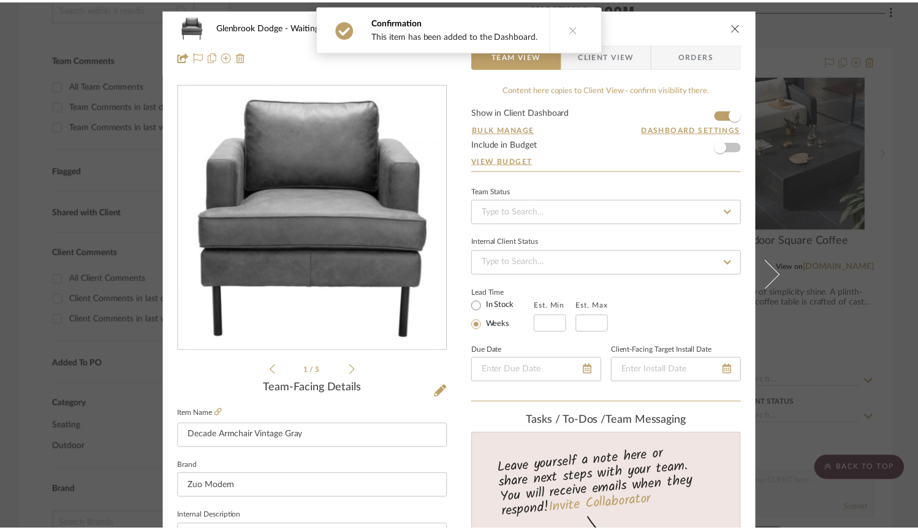
scroll to position [289, 0]
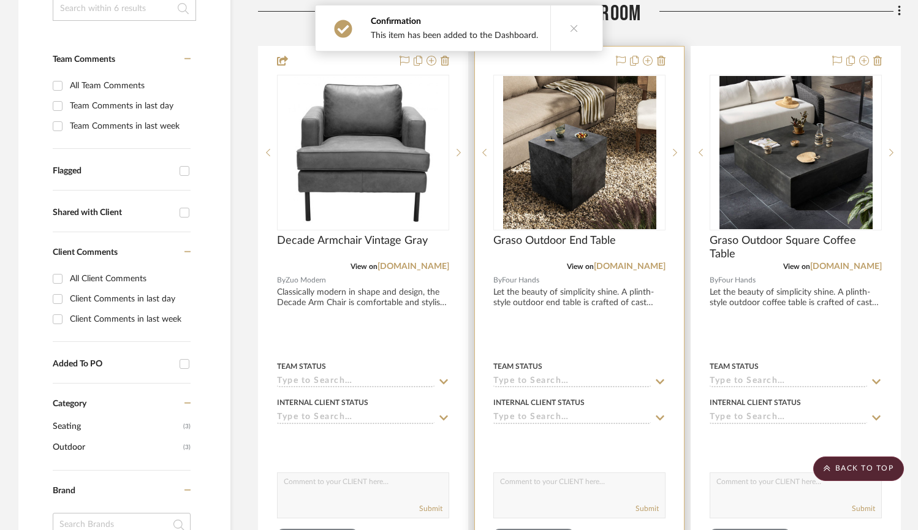
click at [596, 174] on img "0" at bounding box center [579, 152] width 153 height 153
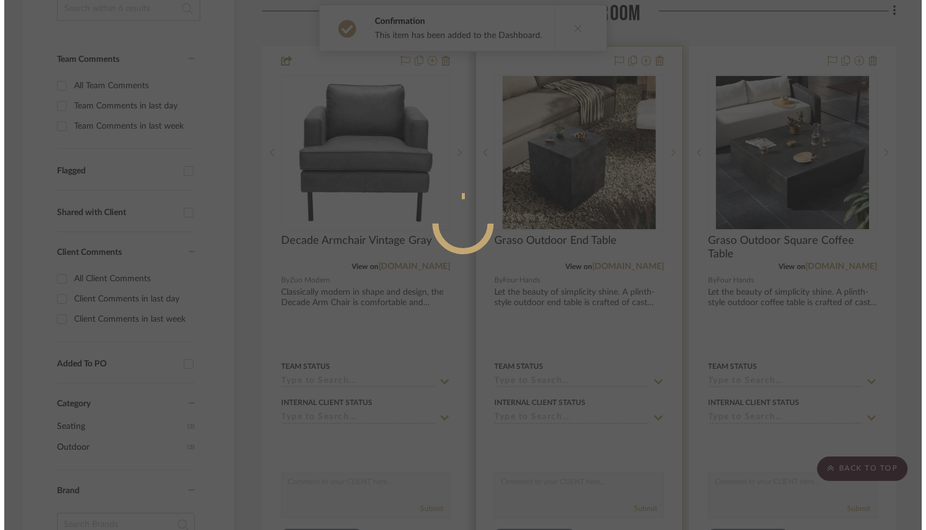
scroll to position [0, 0]
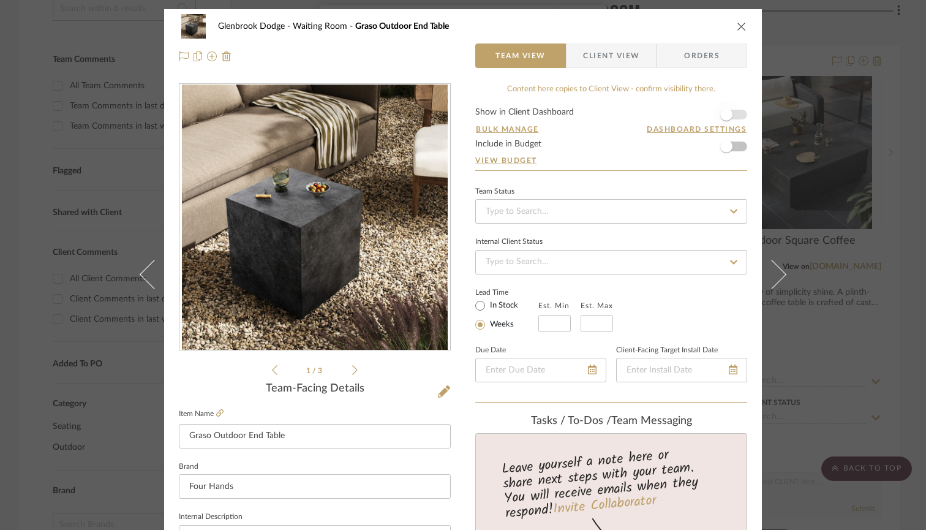
click at [724, 113] on span "button" at bounding box center [727, 114] width 12 height 12
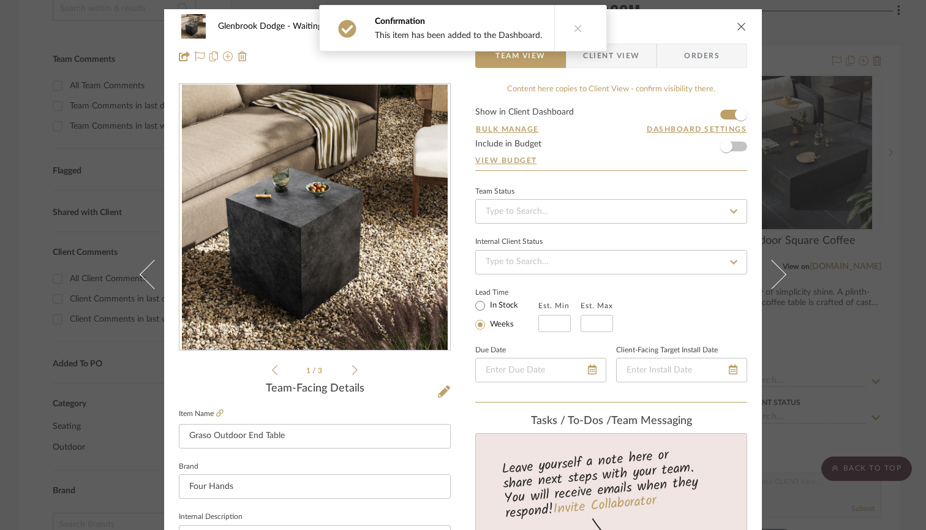
click at [738, 18] on div "Glenbrook Dodge Waiting Room Graso Outdoor End Table" at bounding box center [463, 26] width 569 height 25
click at [738, 22] on icon "close" at bounding box center [742, 26] width 10 height 10
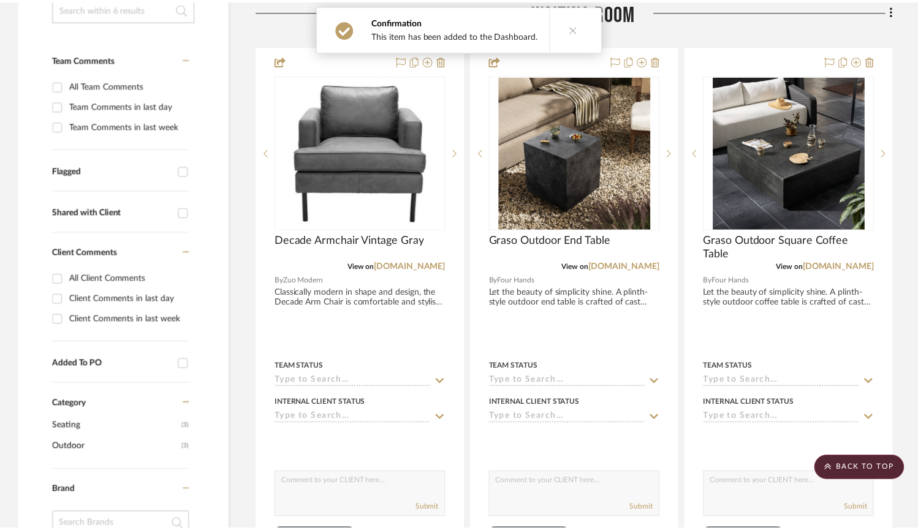
scroll to position [289, 0]
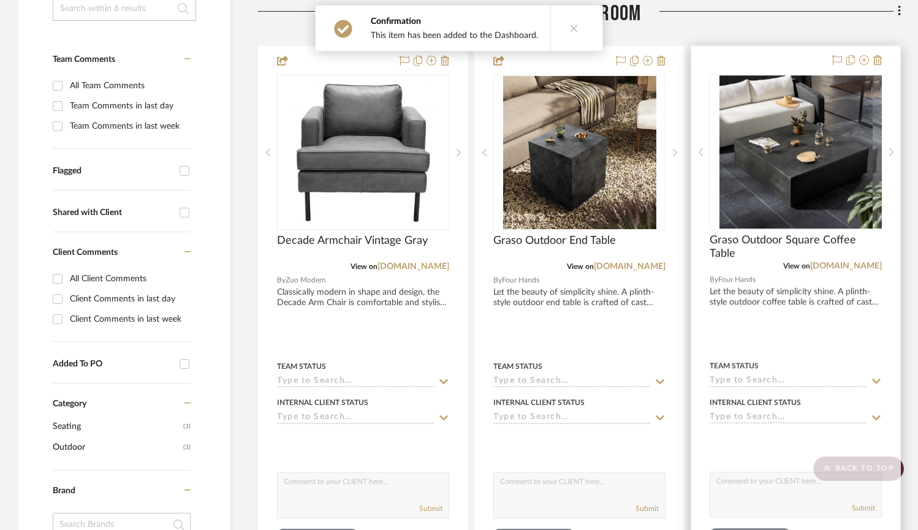
click at [0, 0] on img at bounding box center [0, 0] width 0 height 0
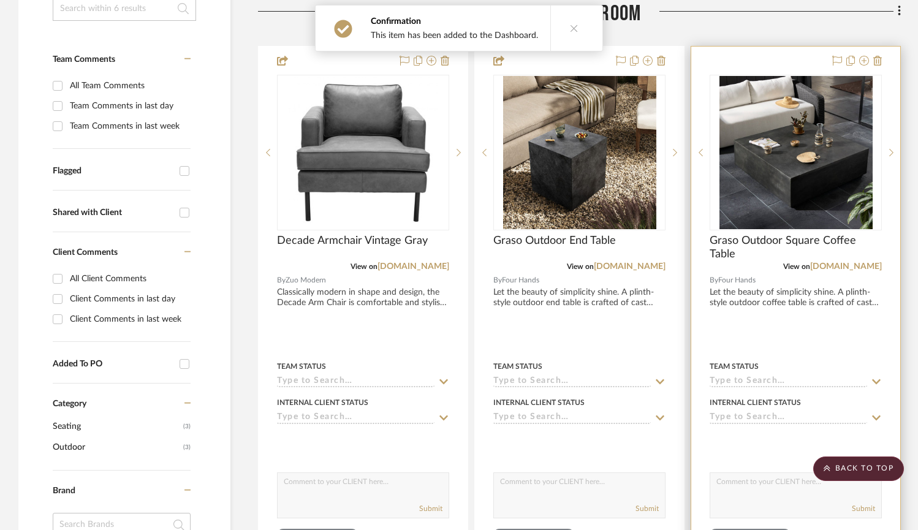
click at [786, 153] on img "0" at bounding box center [795, 152] width 153 height 153
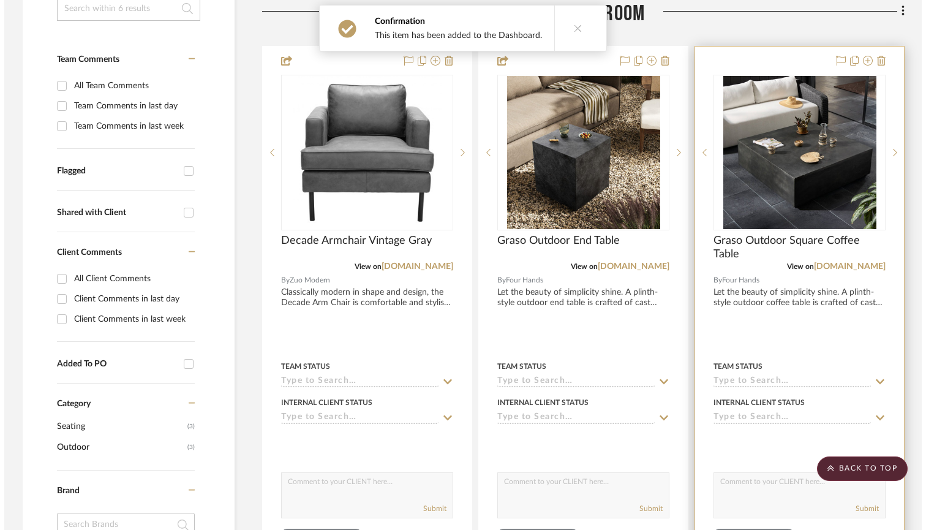
scroll to position [0, 0]
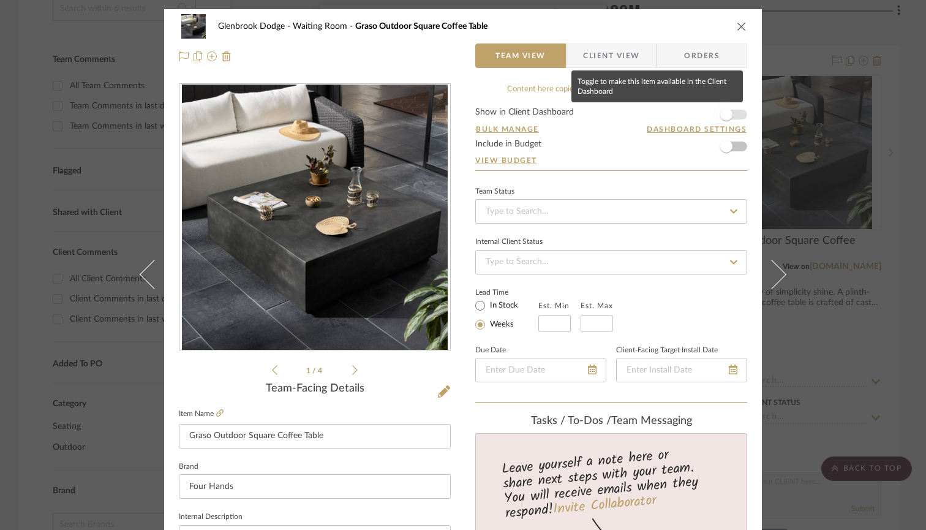
click at [729, 113] on span "button" at bounding box center [726, 114] width 27 height 27
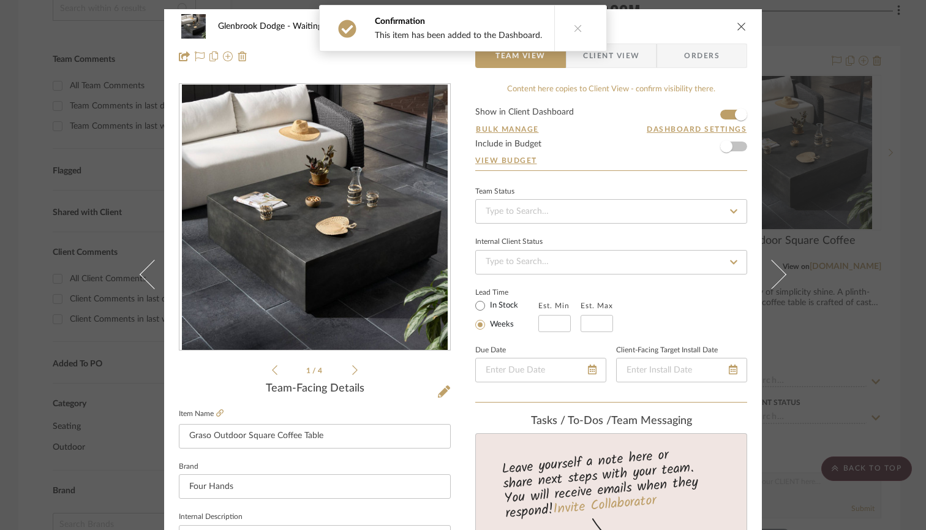
click at [740, 24] on icon "close" at bounding box center [742, 26] width 10 height 10
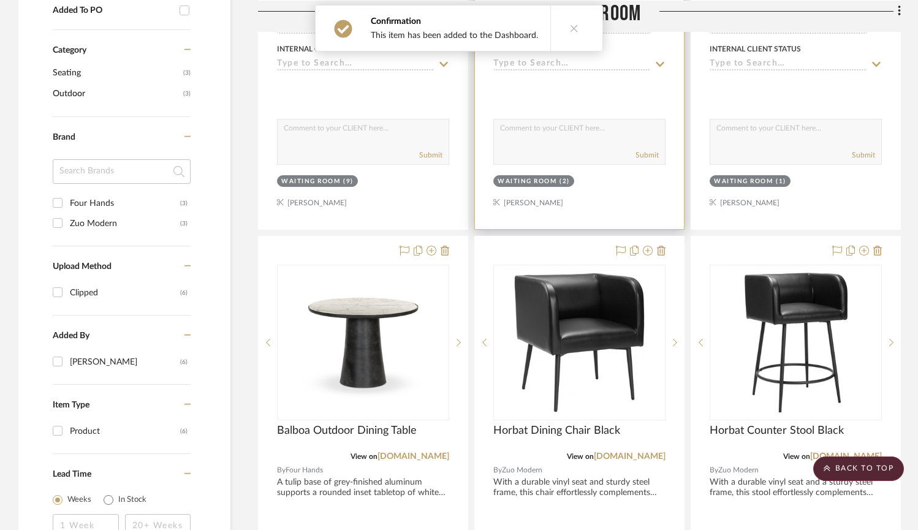
scroll to position [662, 0]
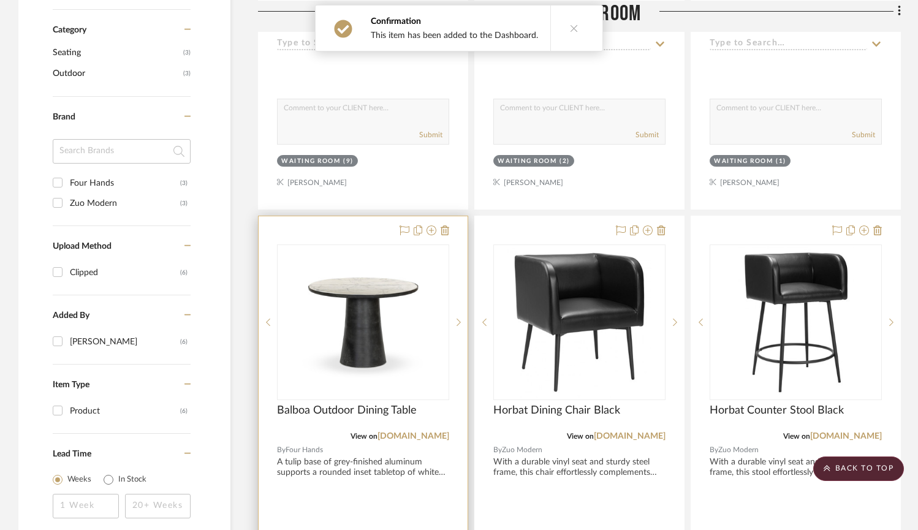
click at [423, 293] on img "0" at bounding box center [363, 322] width 153 height 153
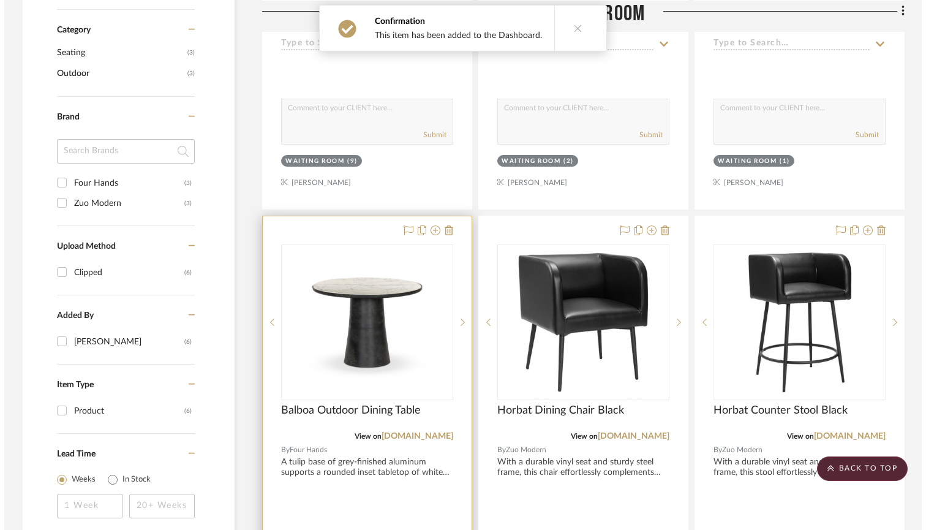
scroll to position [0, 0]
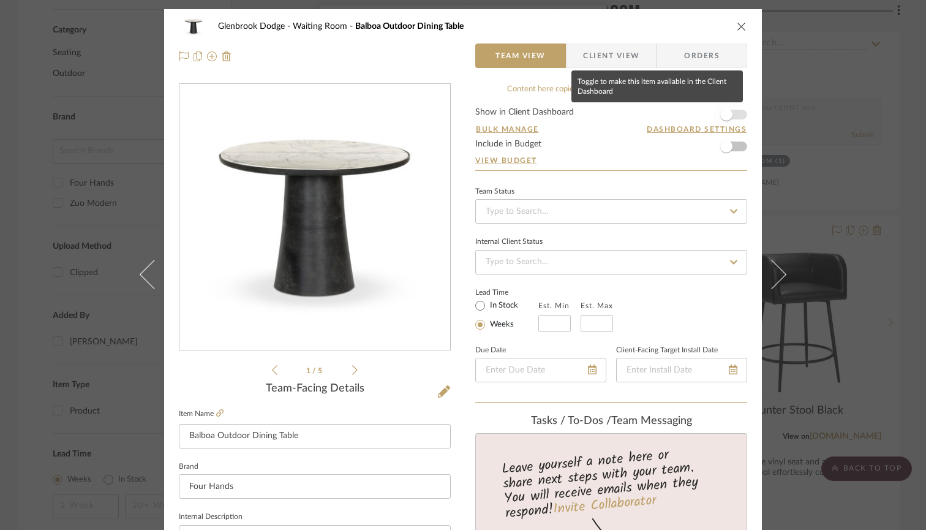
click at [730, 112] on span "button" at bounding box center [726, 114] width 27 height 27
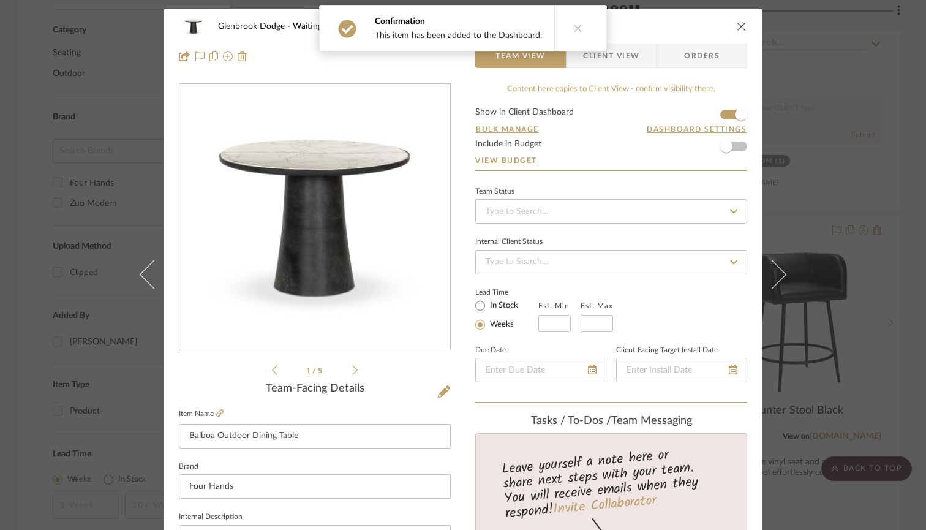
click at [741, 25] on icon "close" at bounding box center [742, 26] width 10 height 10
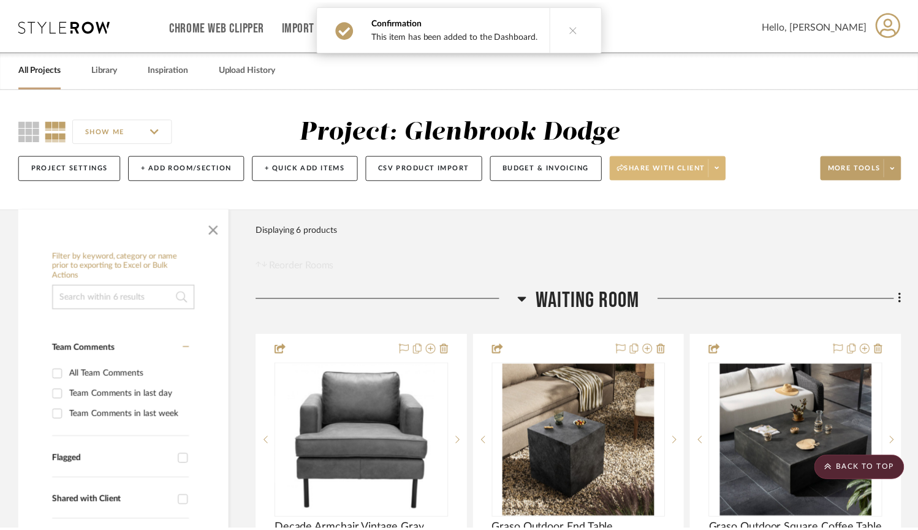
scroll to position [662, 0]
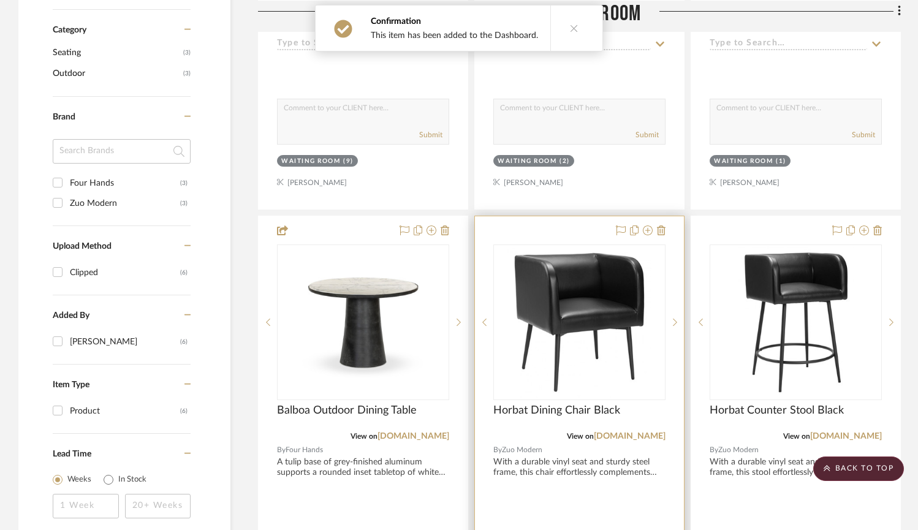
click at [553, 318] on img "0" at bounding box center [579, 322] width 145 height 153
click at [553, 315] on img "0" at bounding box center [579, 322] width 145 height 153
click at [535, 231] on div at bounding box center [579, 484] width 209 height 536
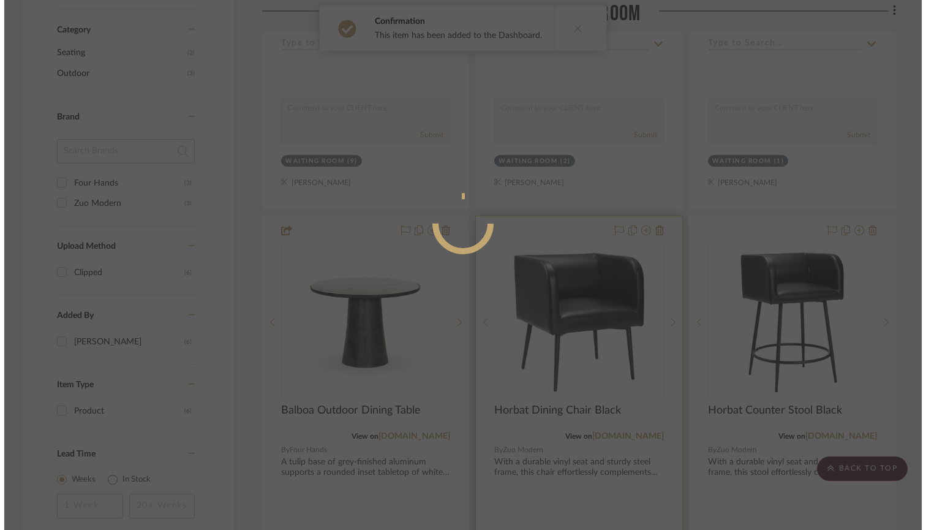
scroll to position [0, 0]
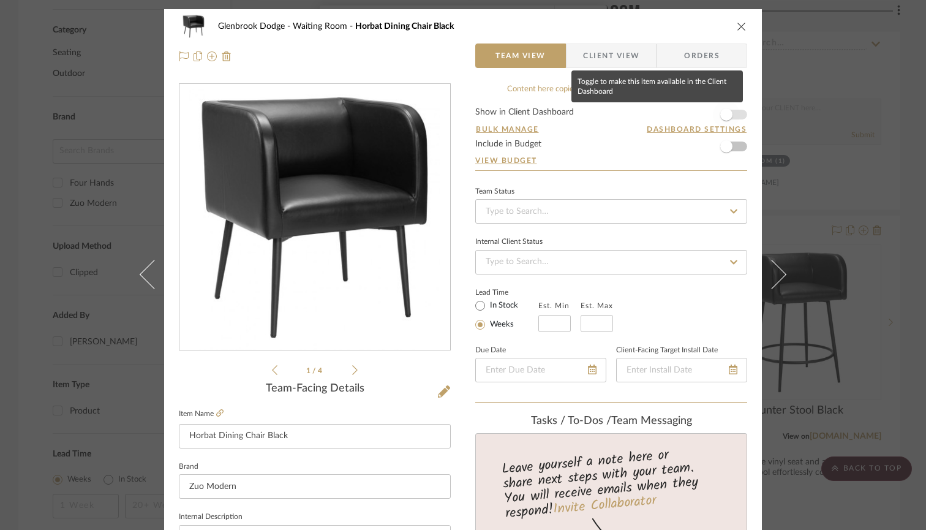
click at [724, 107] on span "button" at bounding box center [726, 114] width 27 height 27
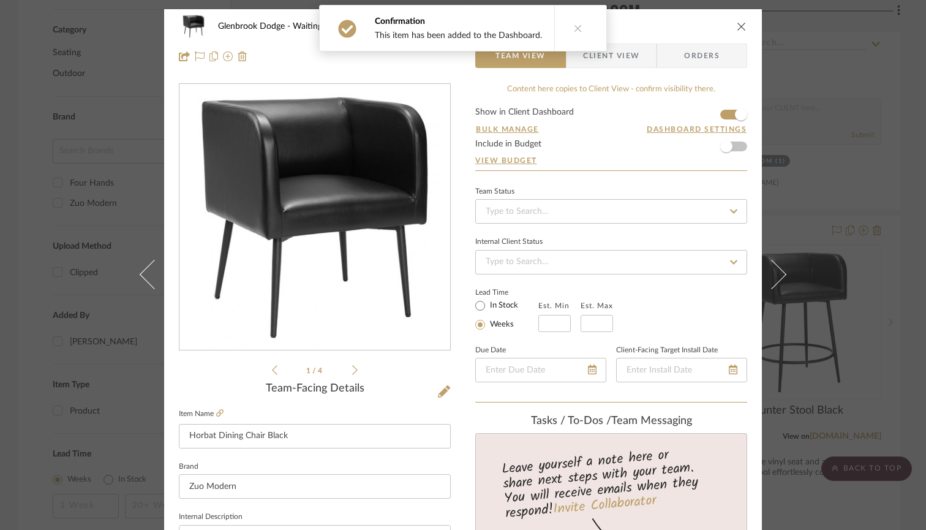
click at [738, 21] on icon "close" at bounding box center [742, 26] width 10 height 10
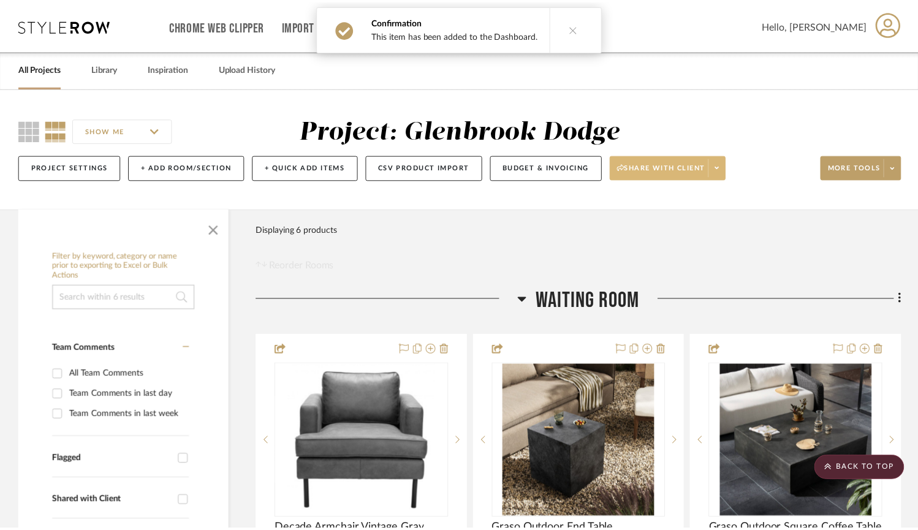
scroll to position [662, 0]
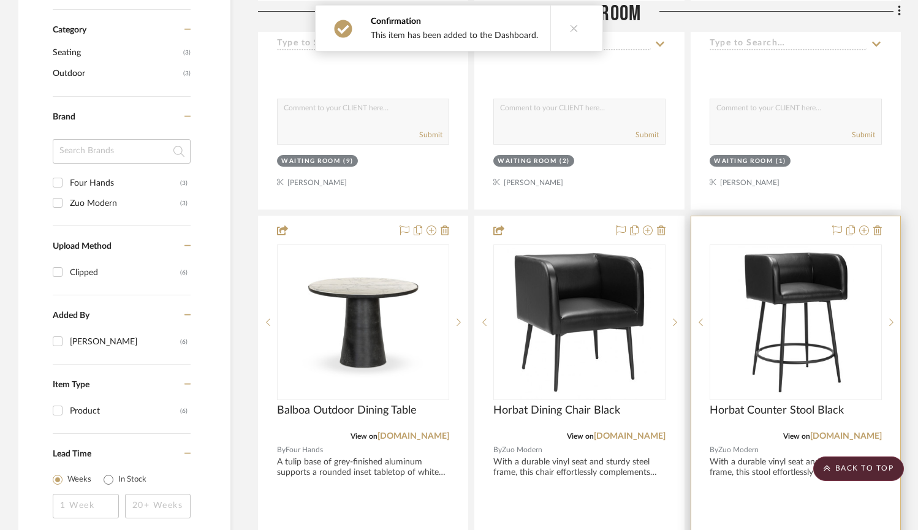
click at [783, 273] on img "0" at bounding box center [796, 322] width 116 height 153
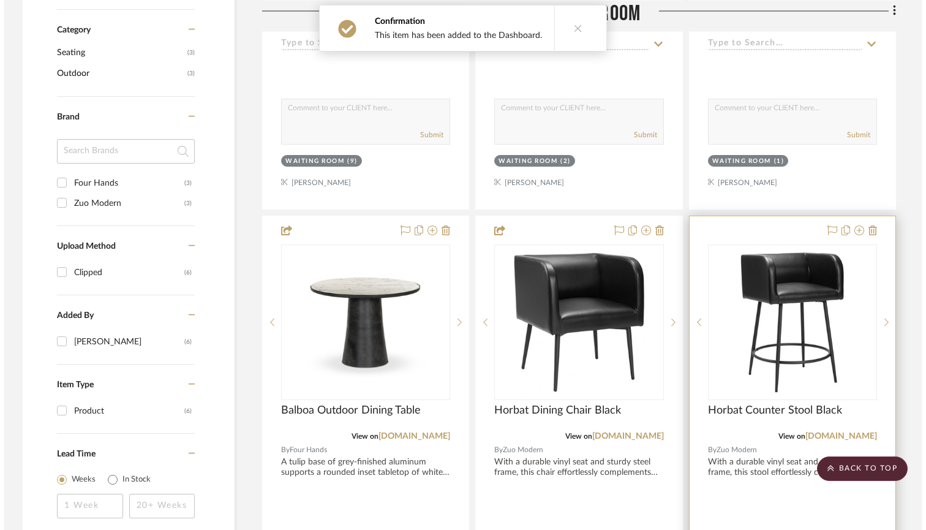
scroll to position [0, 0]
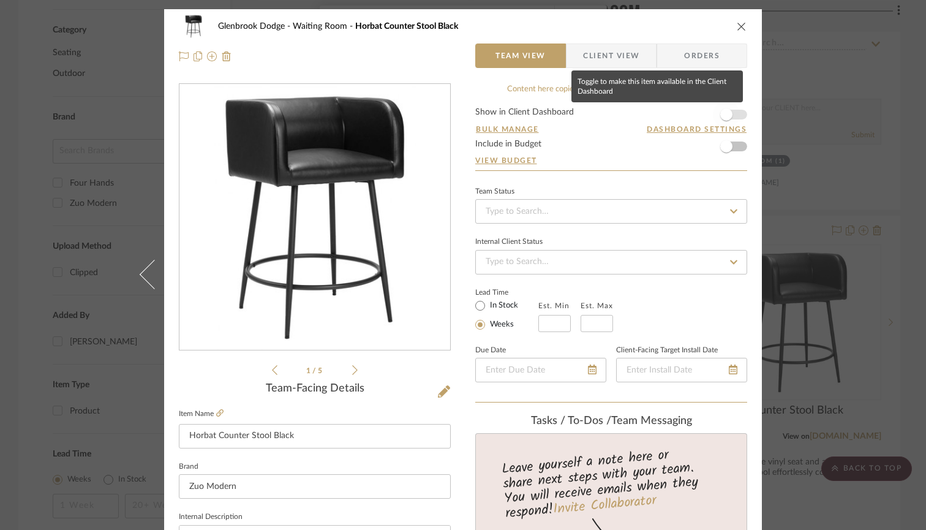
click at [721, 108] on span "button" at bounding box center [727, 114] width 12 height 12
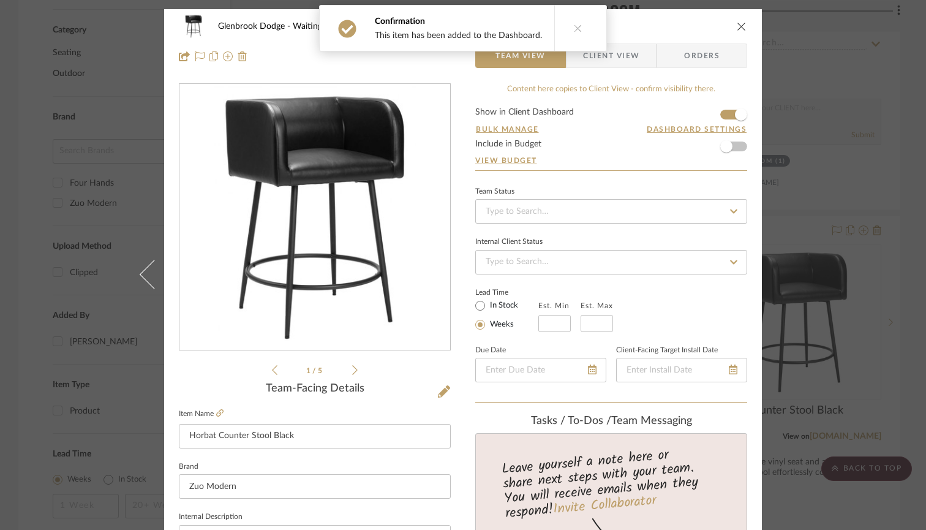
click at [741, 28] on icon "close" at bounding box center [742, 26] width 10 height 10
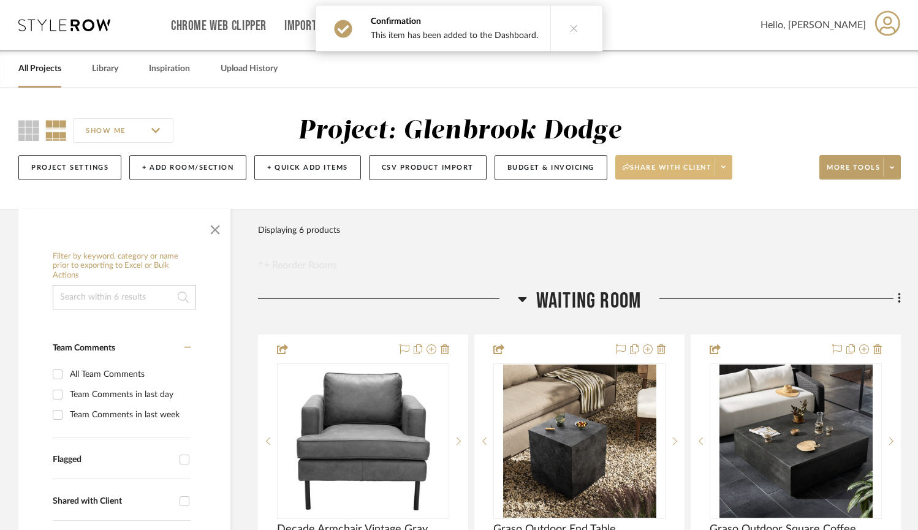
click at [723, 168] on icon at bounding box center [723, 167] width 4 height 7
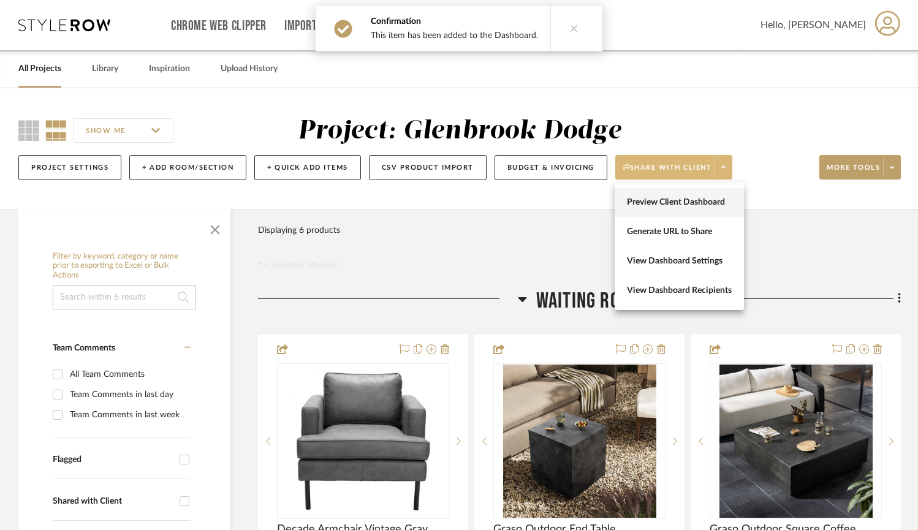
click at [700, 202] on span "Preview Client Dashboard" at bounding box center [679, 202] width 105 height 10
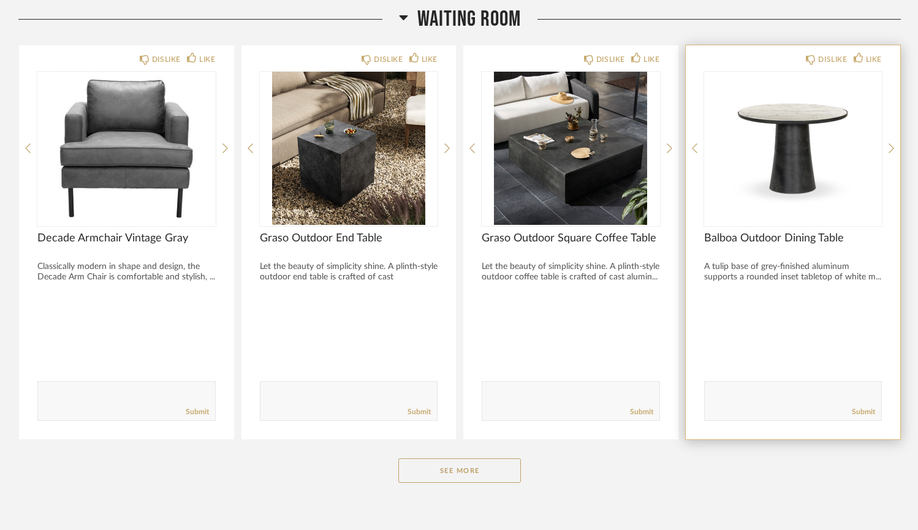
scroll to position [191, 0]
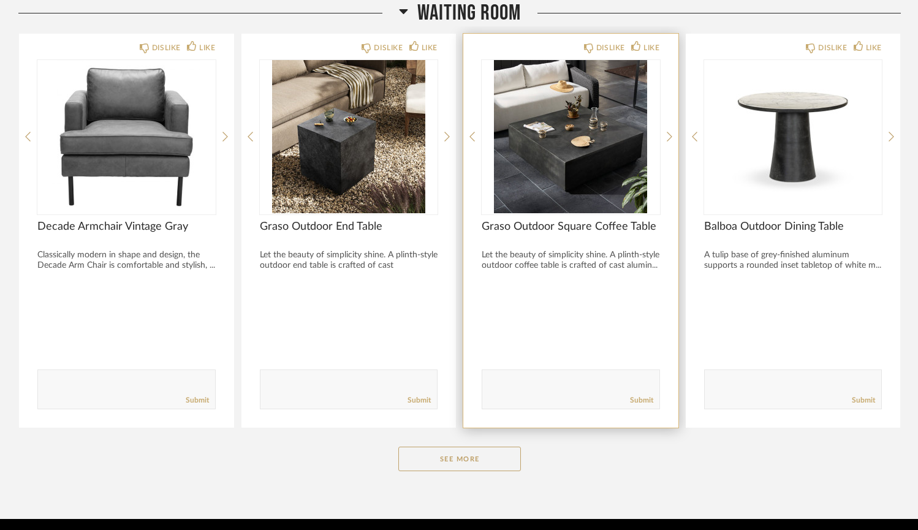
click at [463, 468] on div "Waiting Room DISLIKE LIKE Decade Armchair Vintage Gray Classically modern in sh…" at bounding box center [459, 244] width 882 height 500
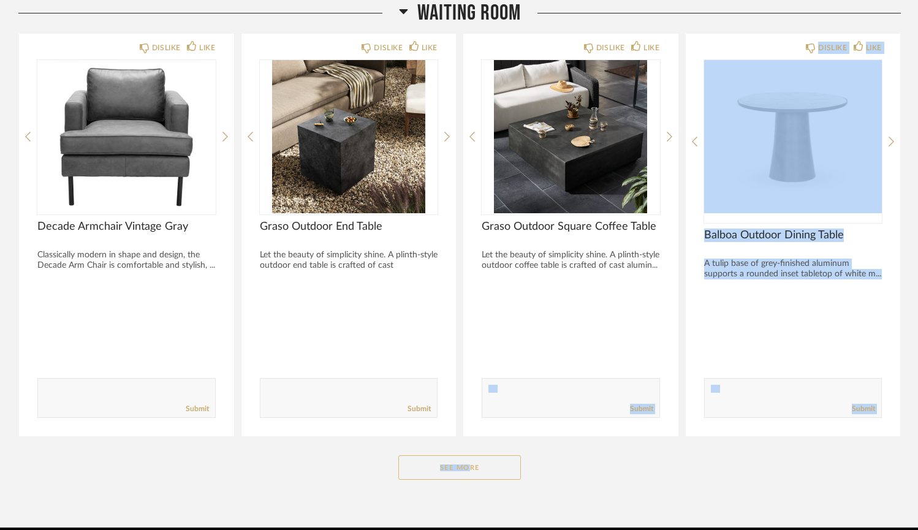
click at [464, 470] on button "See More" at bounding box center [459, 467] width 123 height 25
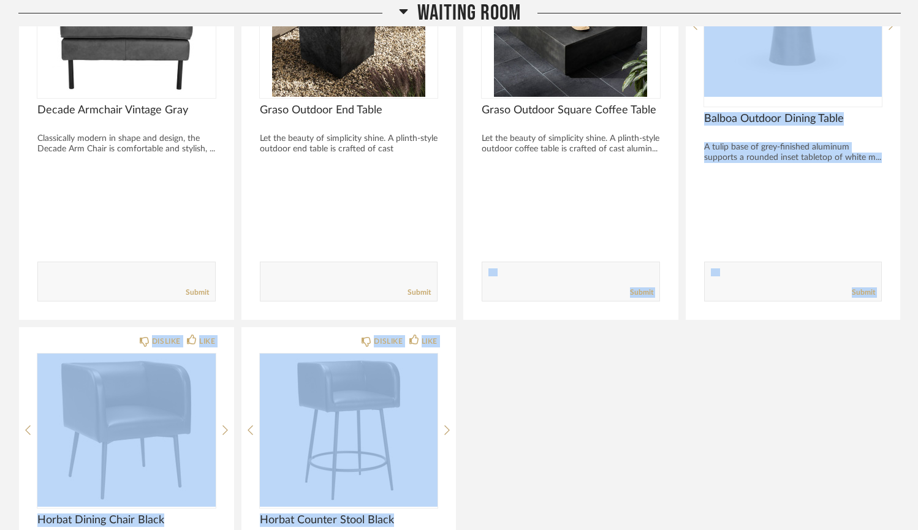
scroll to position [317, 0]
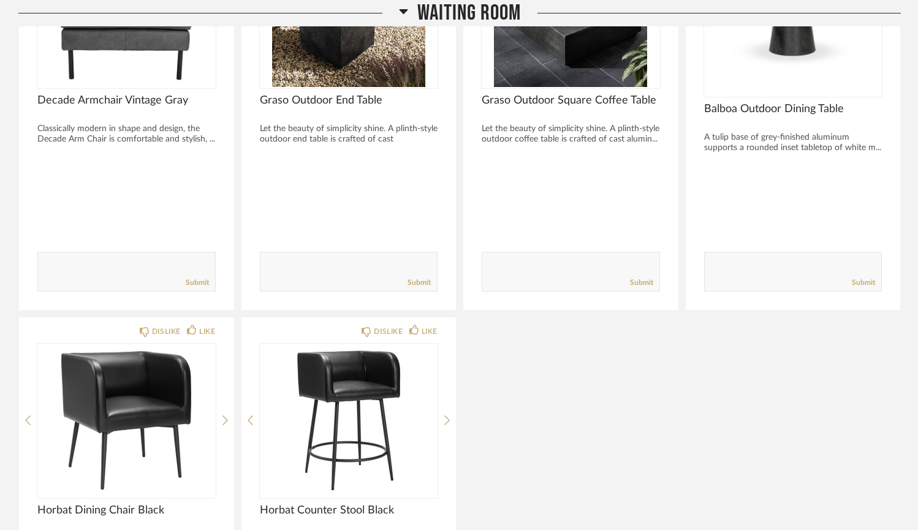
click at [542, 452] on div "DISLIKE LIKE Decade Armchair Vintage Gray Classically modern in shape and desig…" at bounding box center [459, 309] width 882 height 805
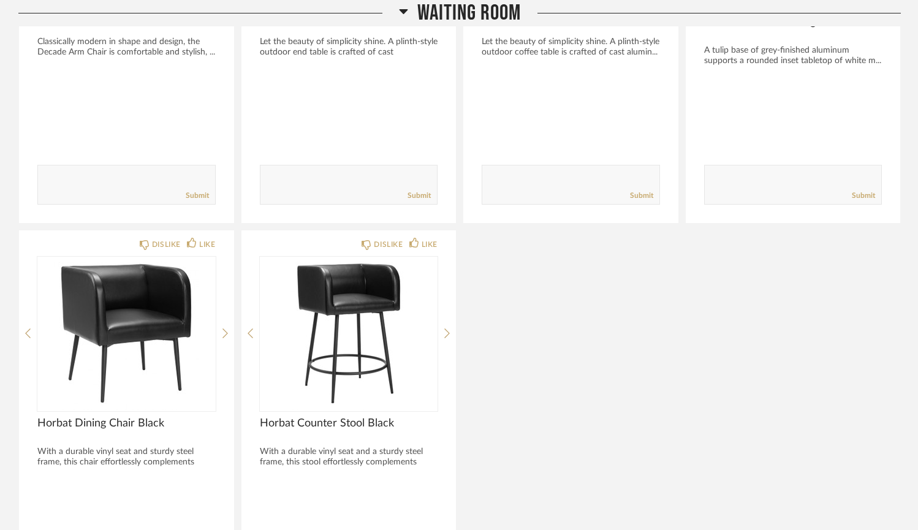
scroll to position [412, 0]
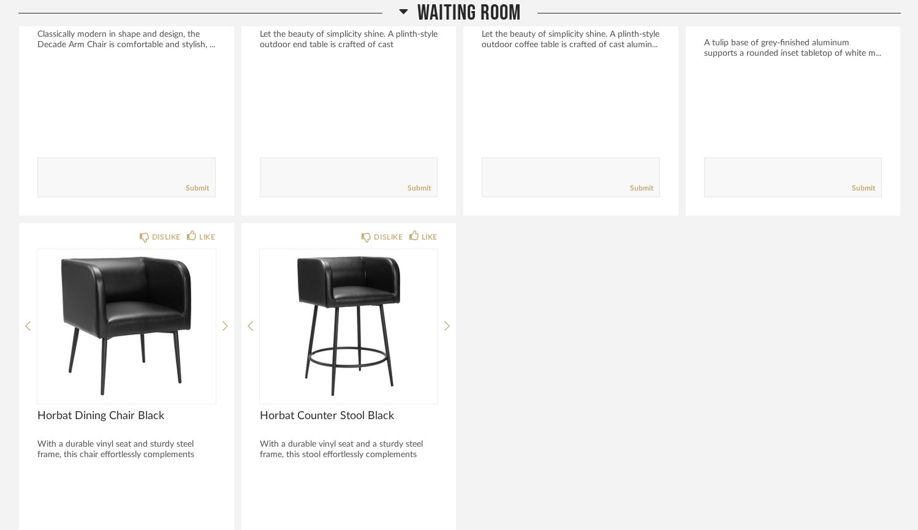
click at [542, 452] on div "DISLIKE LIKE Decade Armchair Vintage Gray Classically modern in shape and desig…" at bounding box center [459, 215] width 882 height 805
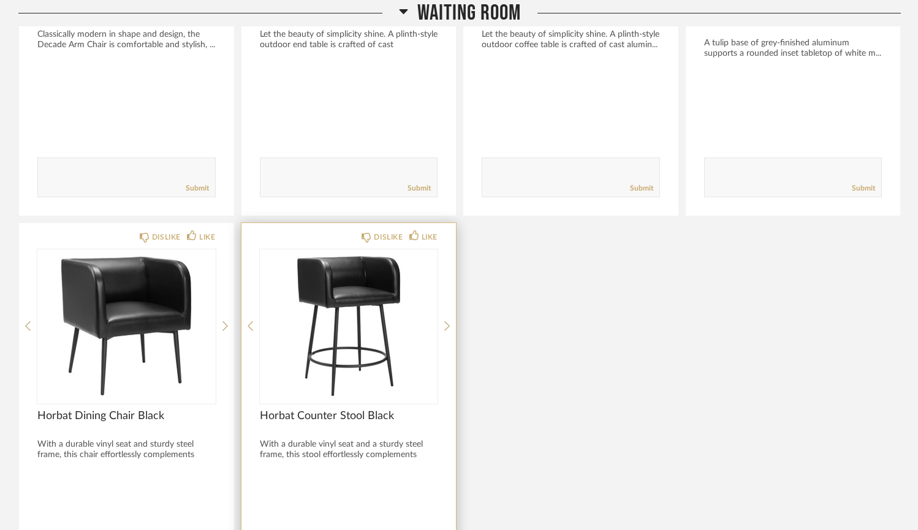
click at [447, 431] on div "DISLIKE LIKE Horbat Counter Stool Black With a durable vinyl seat and a sturdy …" at bounding box center [348, 420] width 215 height 394
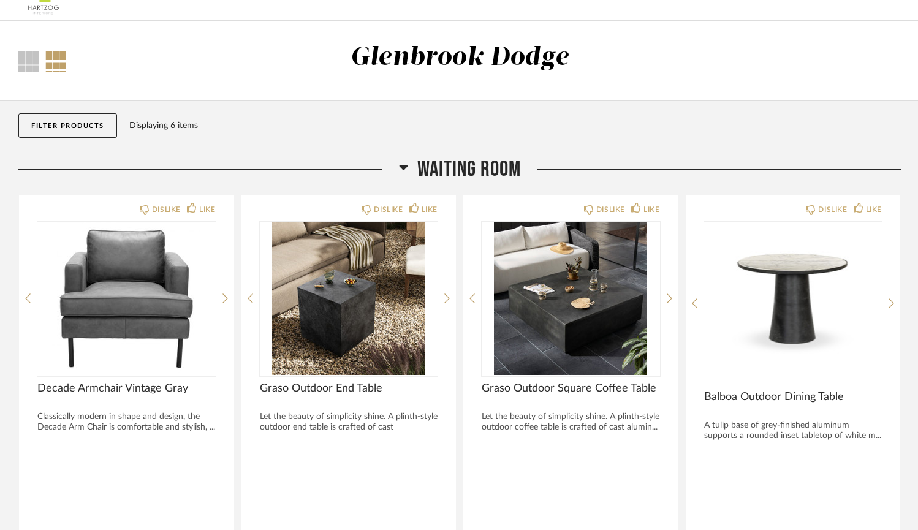
scroll to position [0, 0]
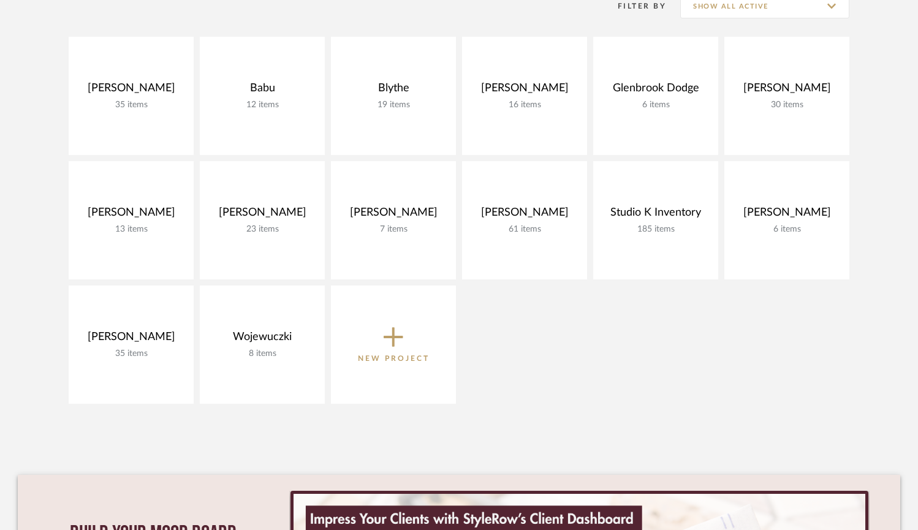
scroll to position [272, 0]
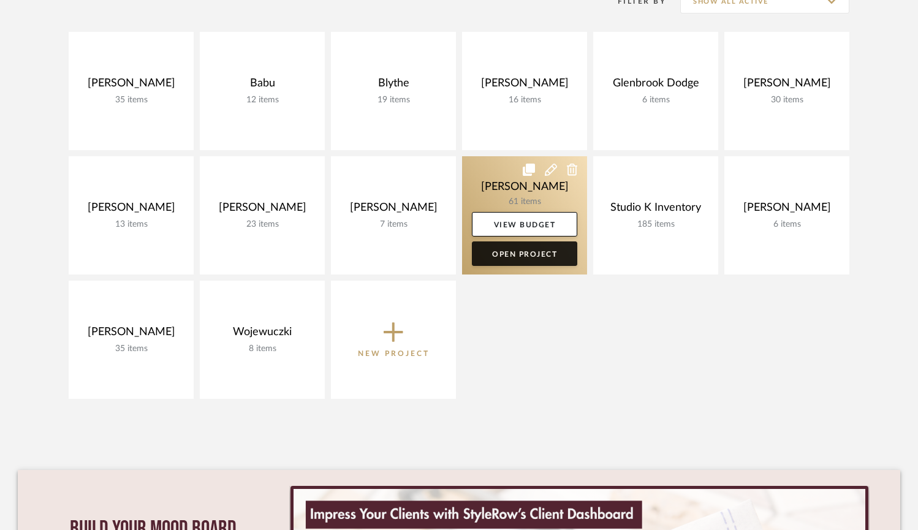
click at [512, 255] on link "Open Project" at bounding box center [524, 253] width 105 height 25
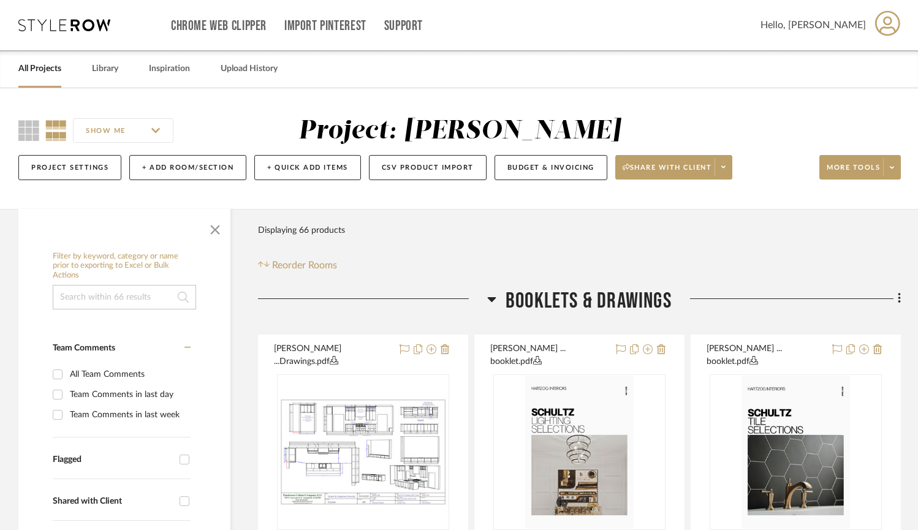
click at [493, 299] on icon at bounding box center [492, 299] width 9 height 5
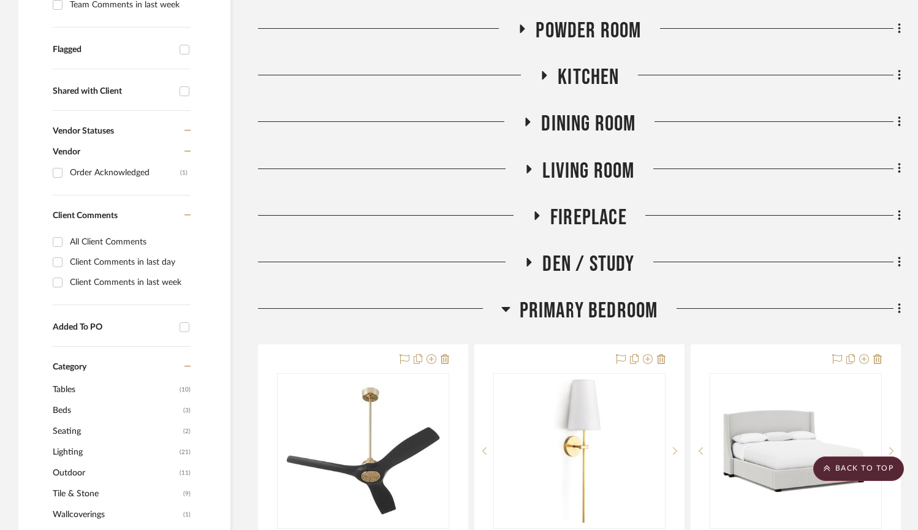
scroll to position [414, 0]
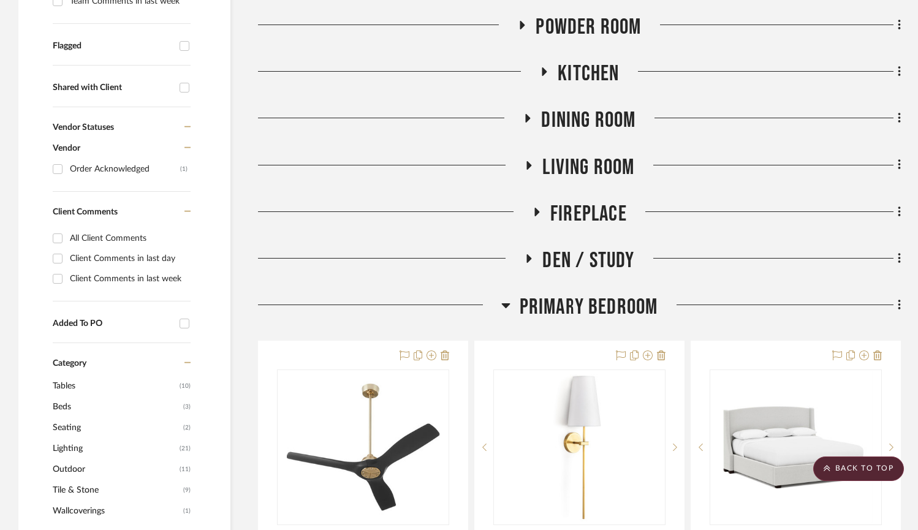
click at [505, 305] on icon at bounding box center [505, 305] width 9 height 5
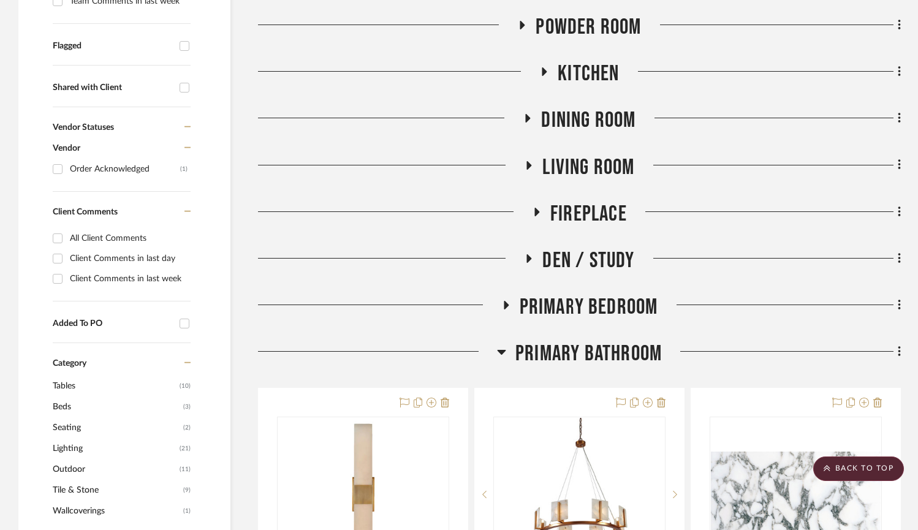
click at [505, 357] on icon at bounding box center [501, 351] width 9 height 15
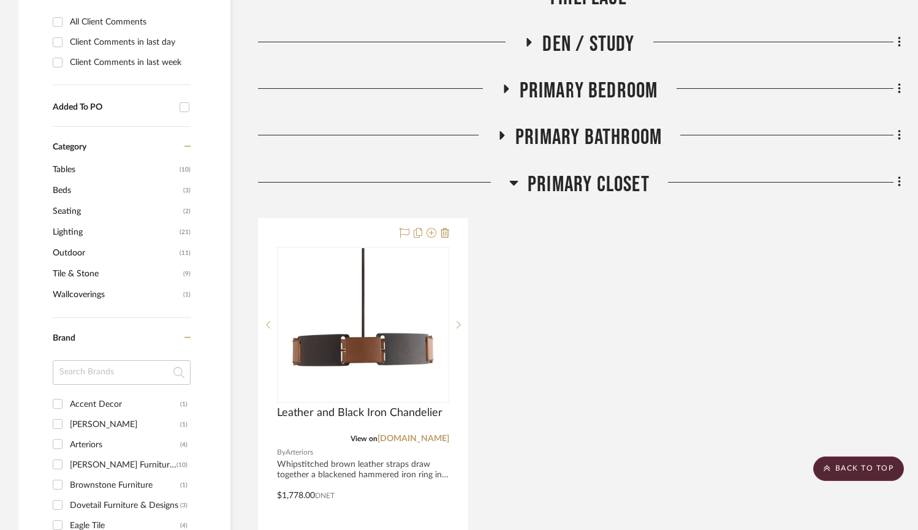
scroll to position [628, 0]
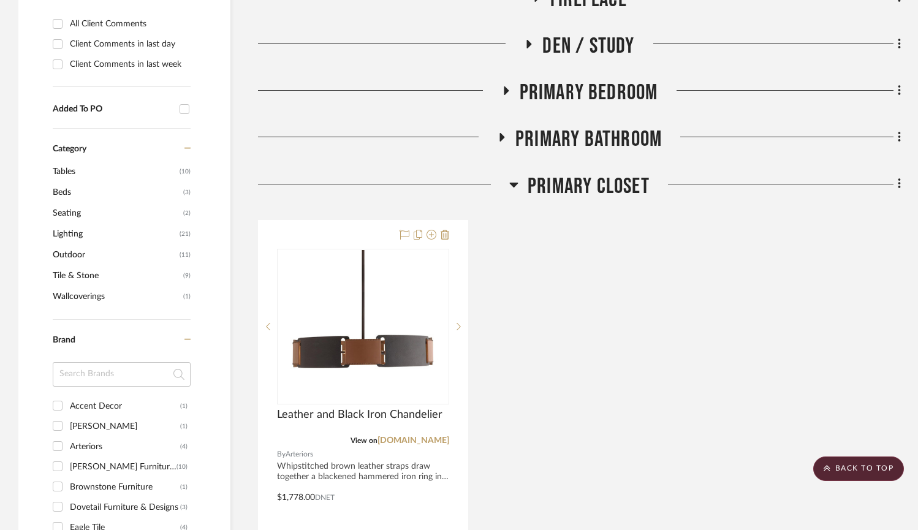
click at [519, 178] on h3 "Primary Closet" at bounding box center [579, 186] width 140 height 26
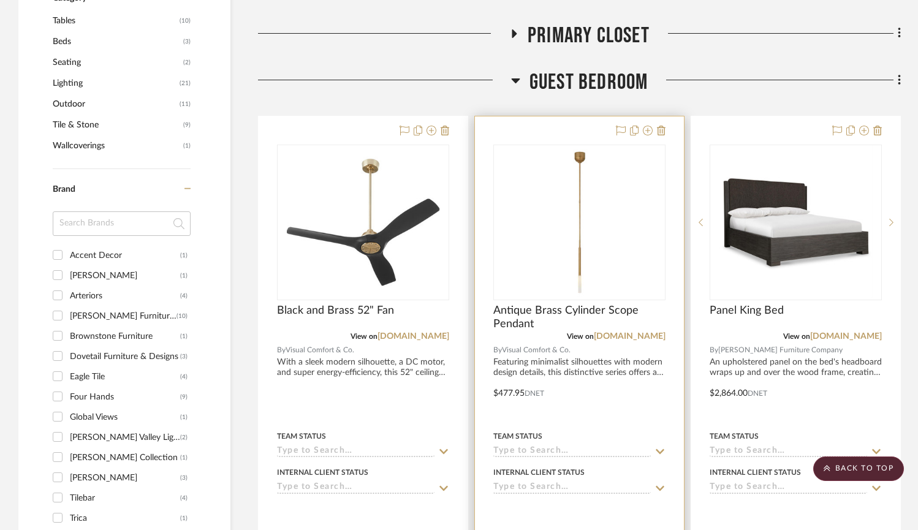
scroll to position [775, 0]
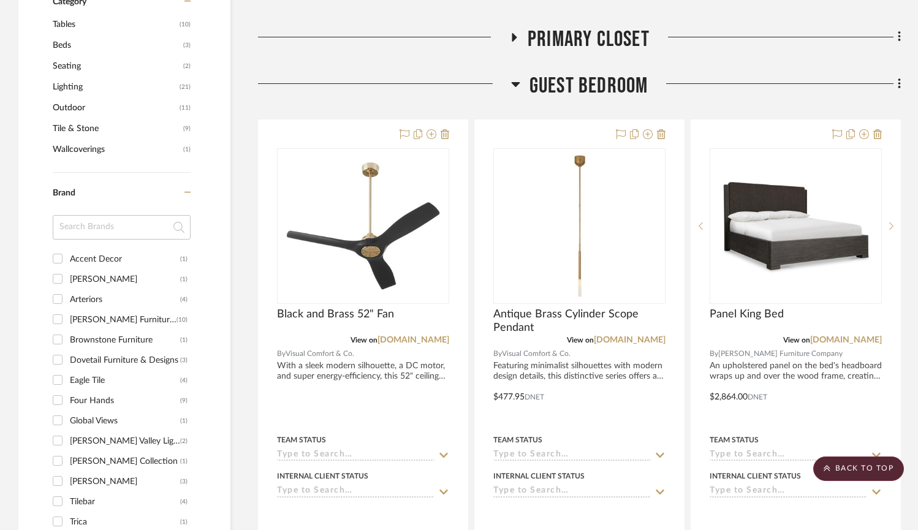
click at [517, 80] on icon at bounding box center [515, 84] width 9 height 15
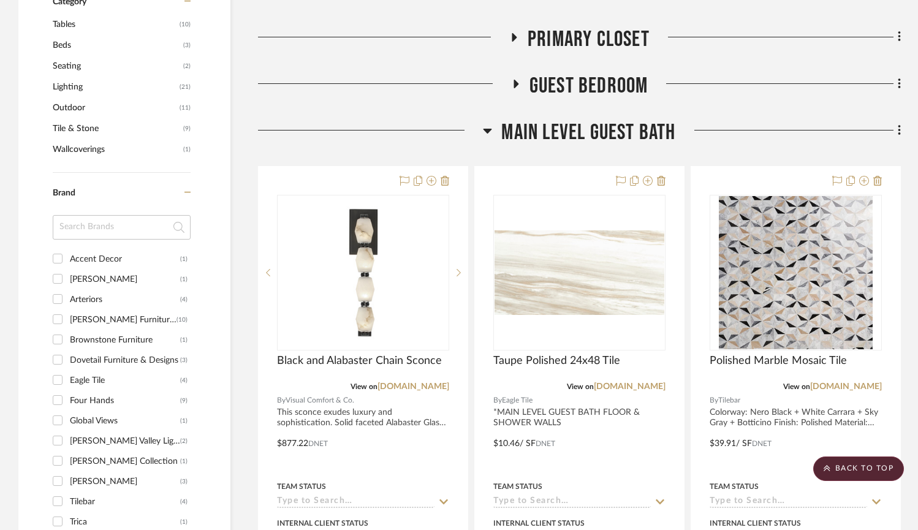
click at [489, 129] on icon at bounding box center [487, 131] width 9 height 5
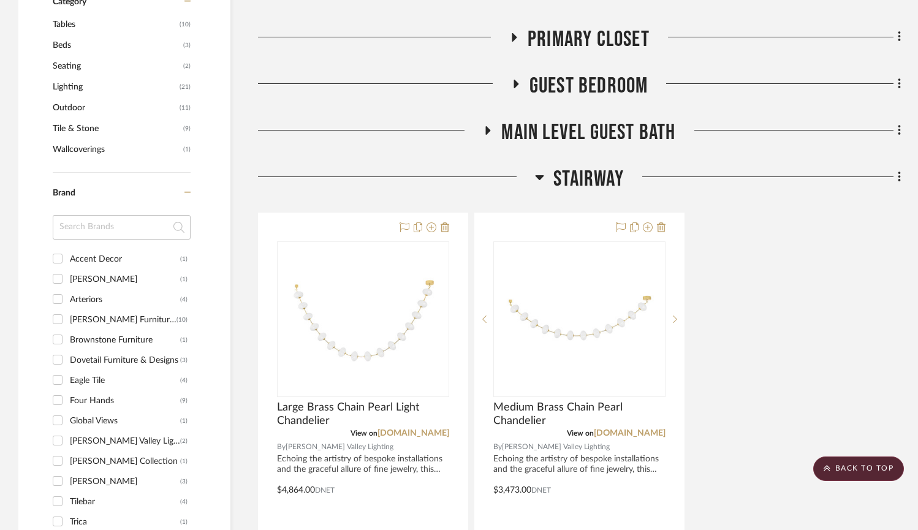
click at [540, 175] on icon at bounding box center [540, 177] width 9 height 5
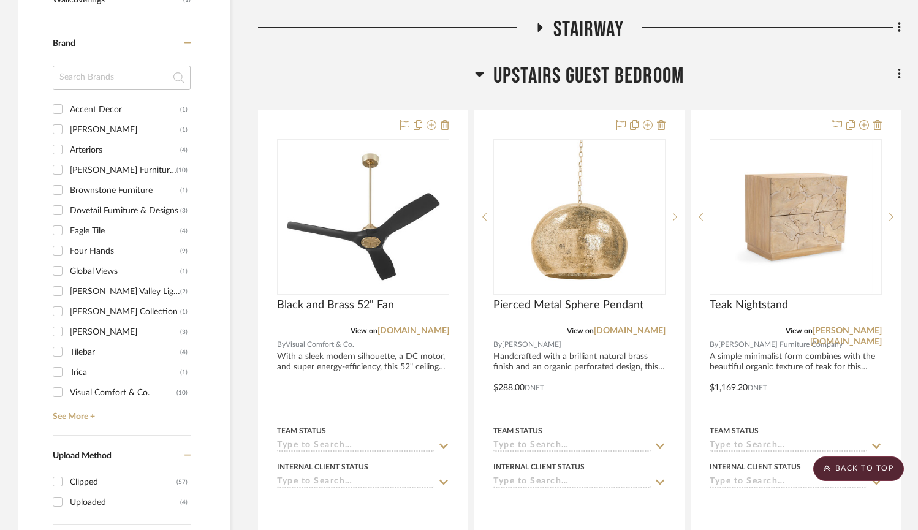
scroll to position [974, 0]
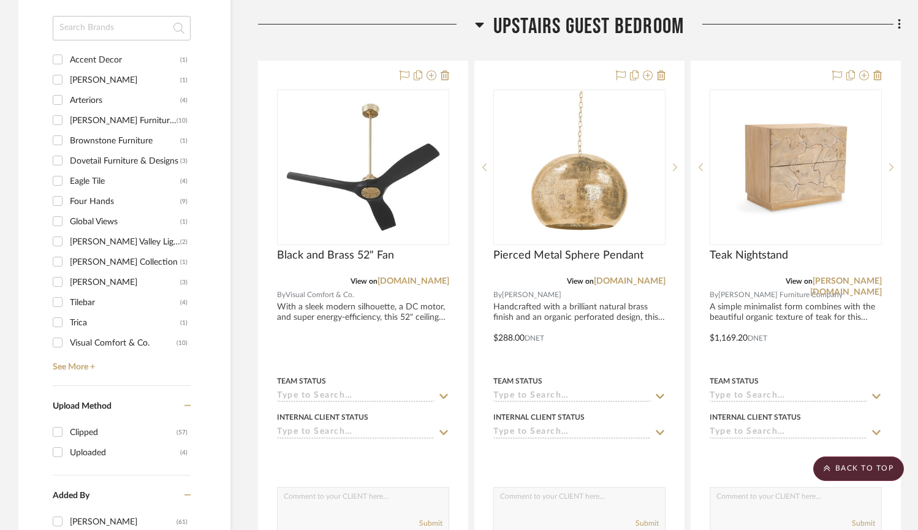
click at [480, 23] on icon at bounding box center [479, 25] width 9 height 5
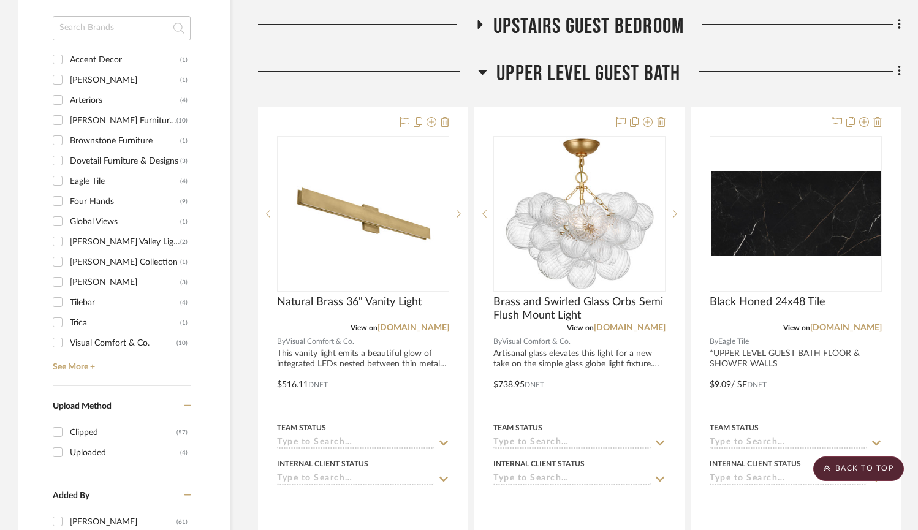
click at [480, 64] on icon at bounding box center [482, 71] width 9 height 15
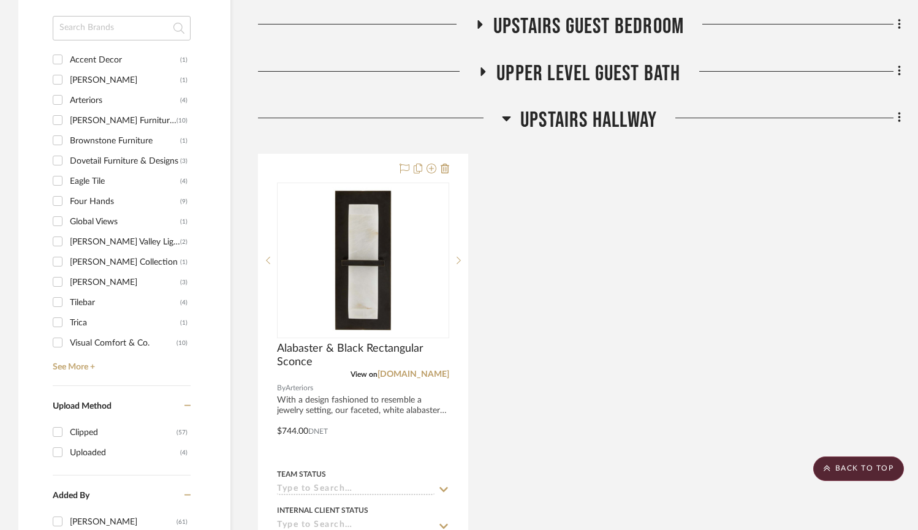
click at [512, 118] on h3 "Upstairs Hallway" at bounding box center [579, 120] width 155 height 26
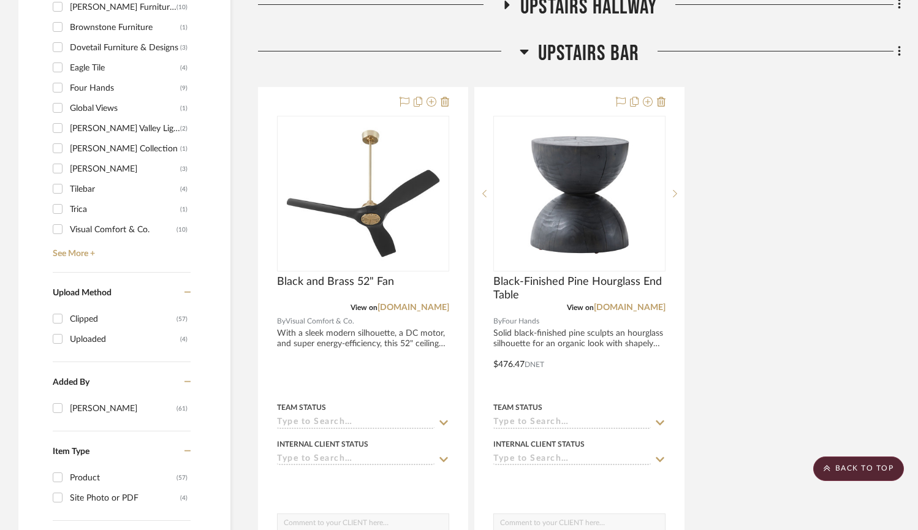
scroll to position [1092, 0]
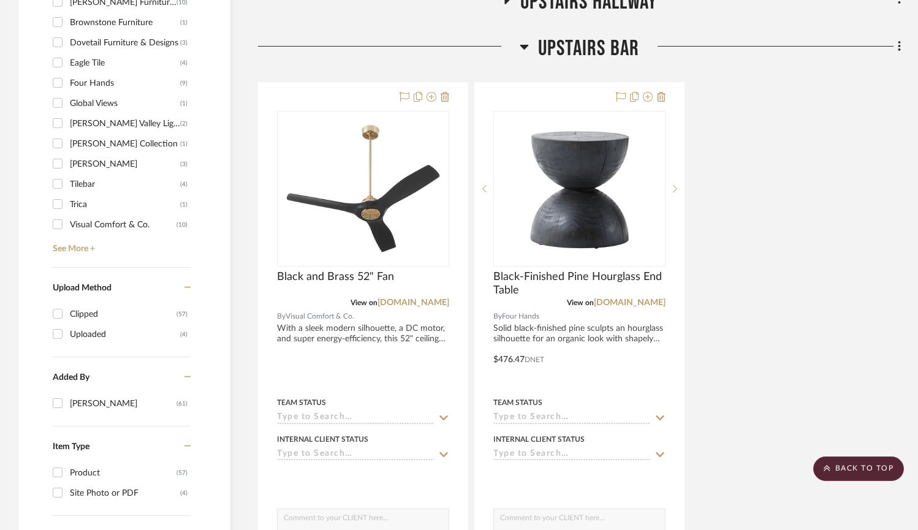
click at [531, 44] on h3 "Upstairs Bar" at bounding box center [579, 49] width 119 height 26
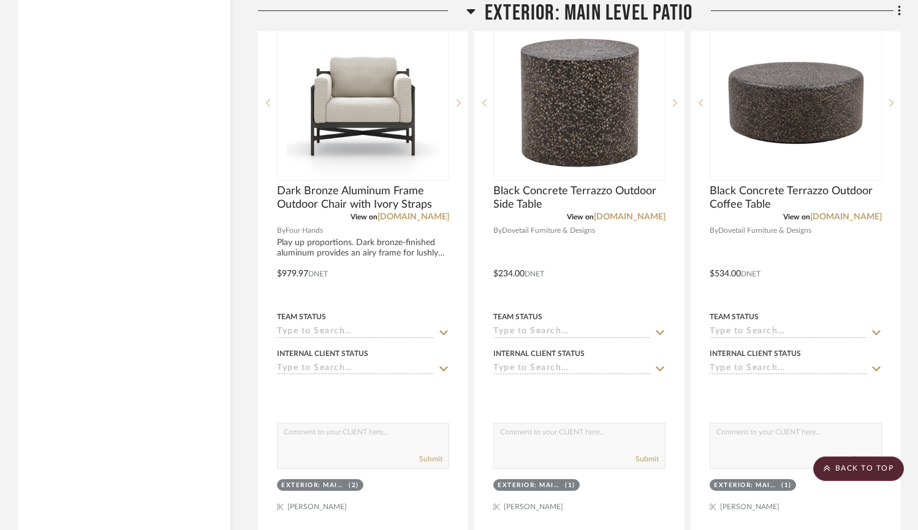
scroll to position [2972, 0]
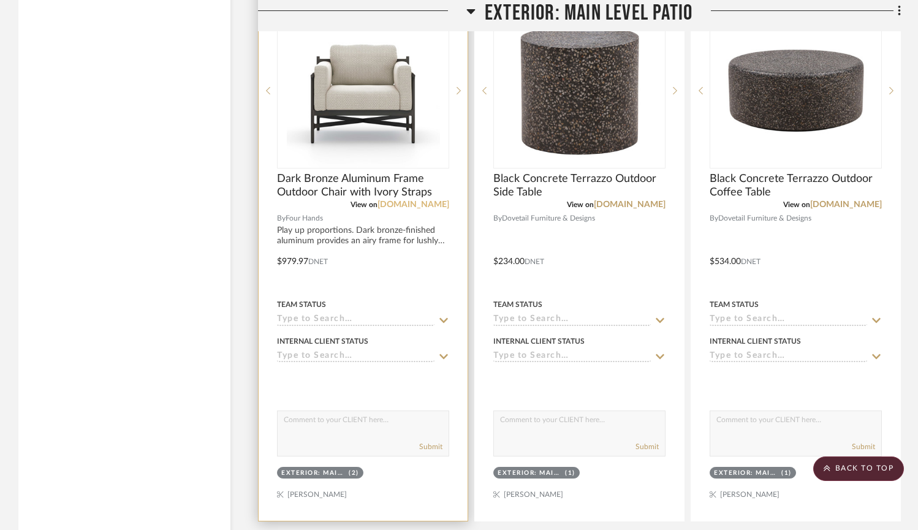
click at [403, 203] on link "[DOMAIN_NAME]" at bounding box center [413, 204] width 72 height 9
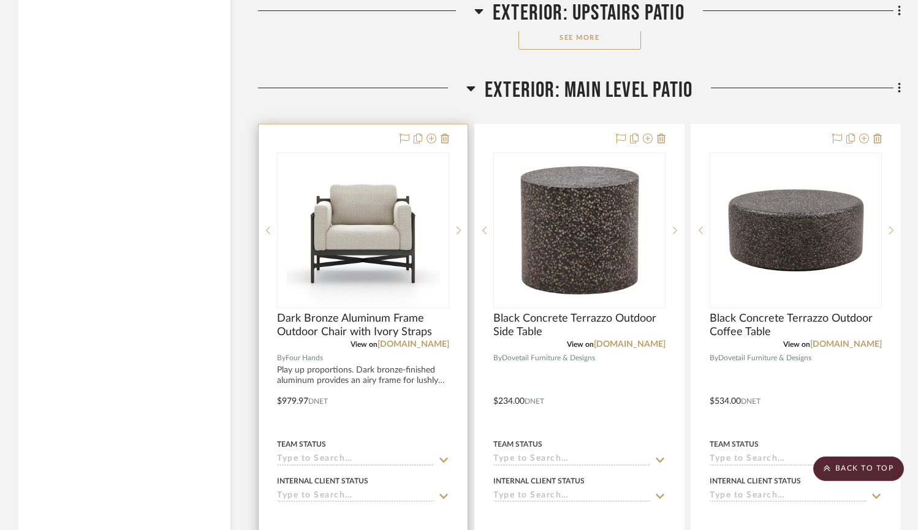
scroll to position [2833, 0]
click at [425, 345] on link "[DOMAIN_NAME]" at bounding box center [413, 344] width 72 height 9
click at [422, 341] on link "[DOMAIN_NAME]" at bounding box center [413, 344] width 72 height 9
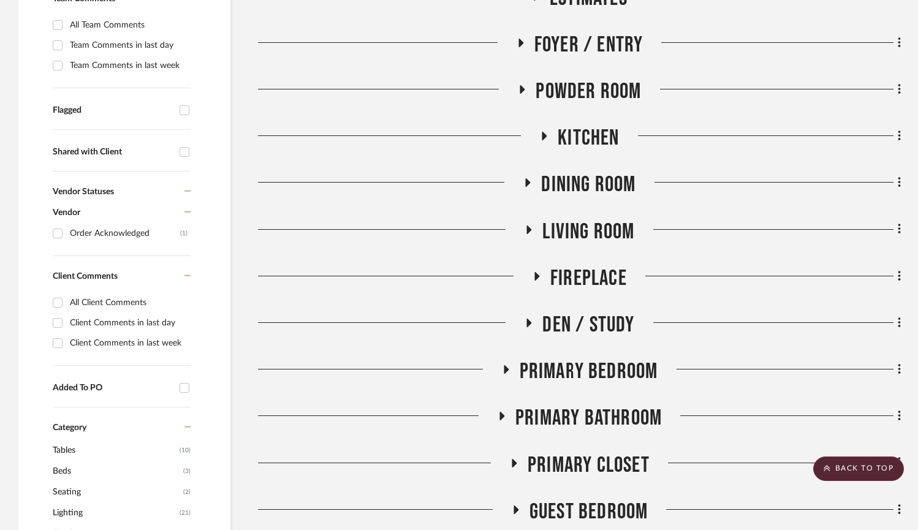
scroll to position [341, 0]
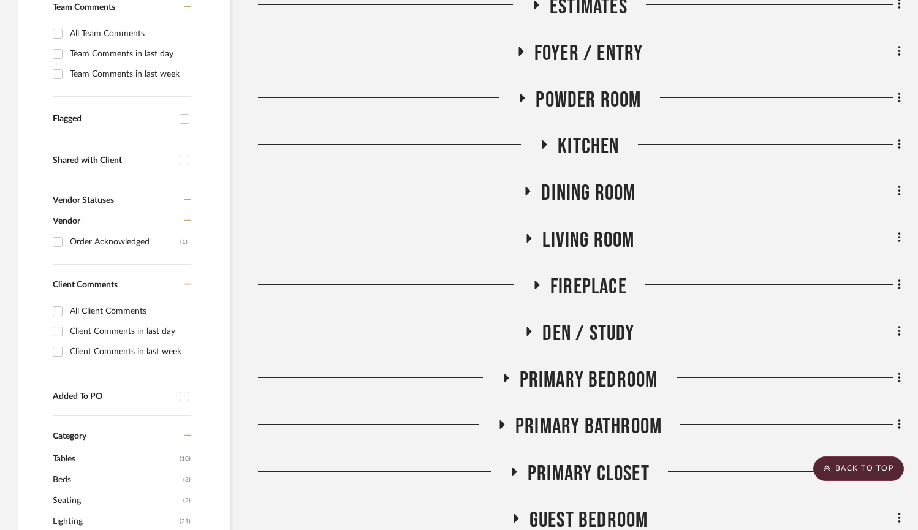
click at [528, 193] on icon at bounding box center [527, 191] width 15 height 9
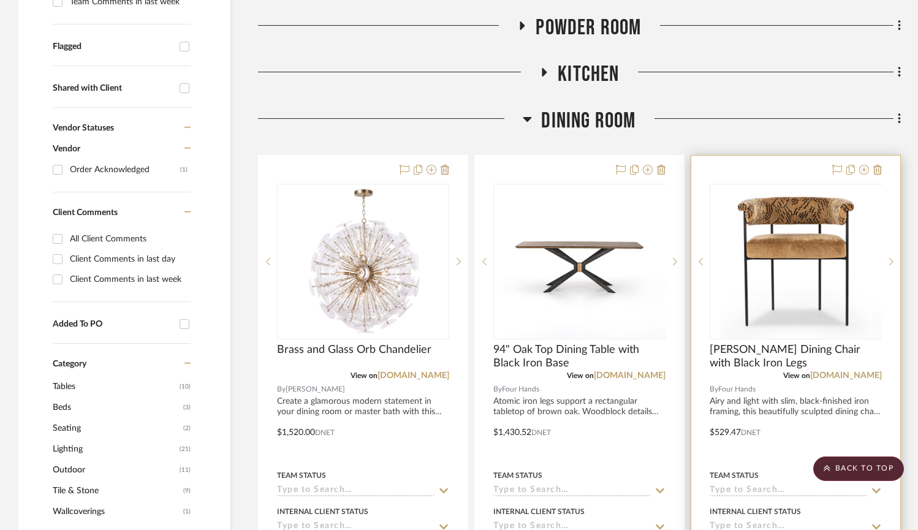
scroll to position [415, 0]
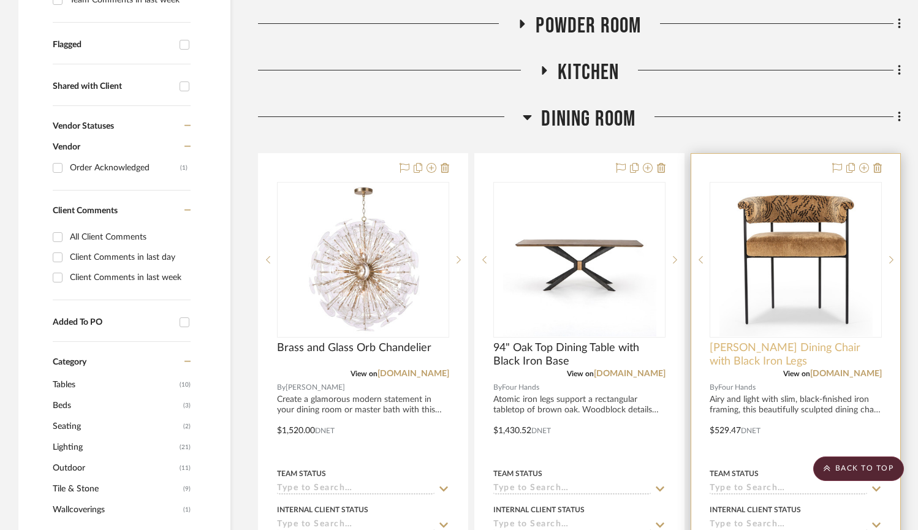
click at [751, 357] on span "[PERSON_NAME] Dining Chair with Black Iron Legs" at bounding box center [796, 354] width 172 height 27
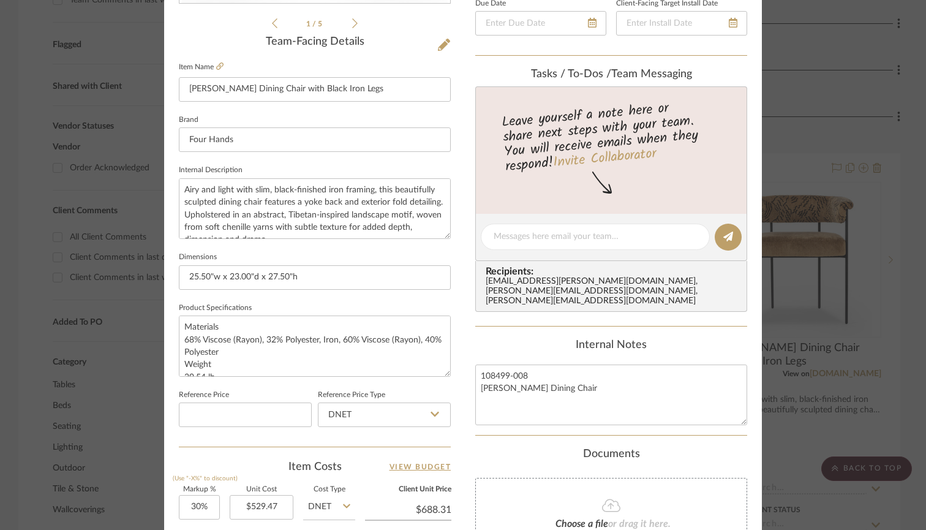
scroll to position [358, 0]
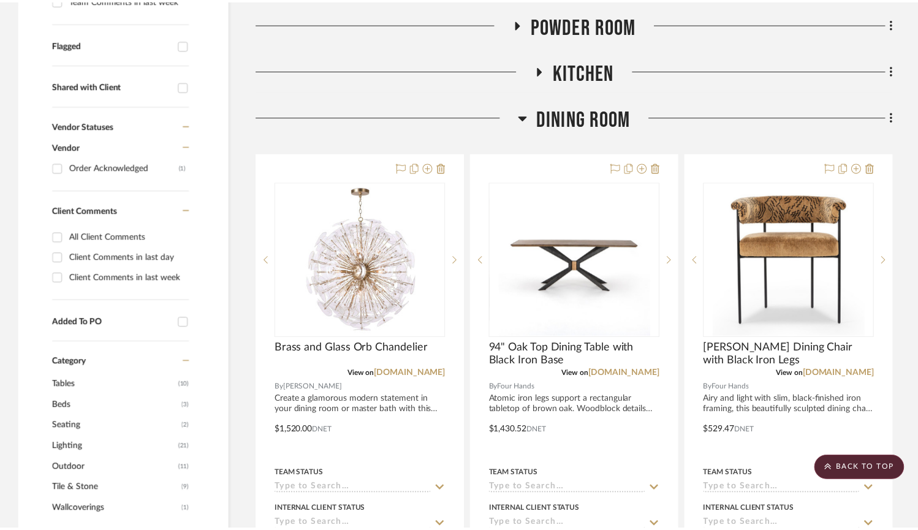
scroll to position [415, 0]
